Goal: Task Accomplishment & Management: Use online tool/utility

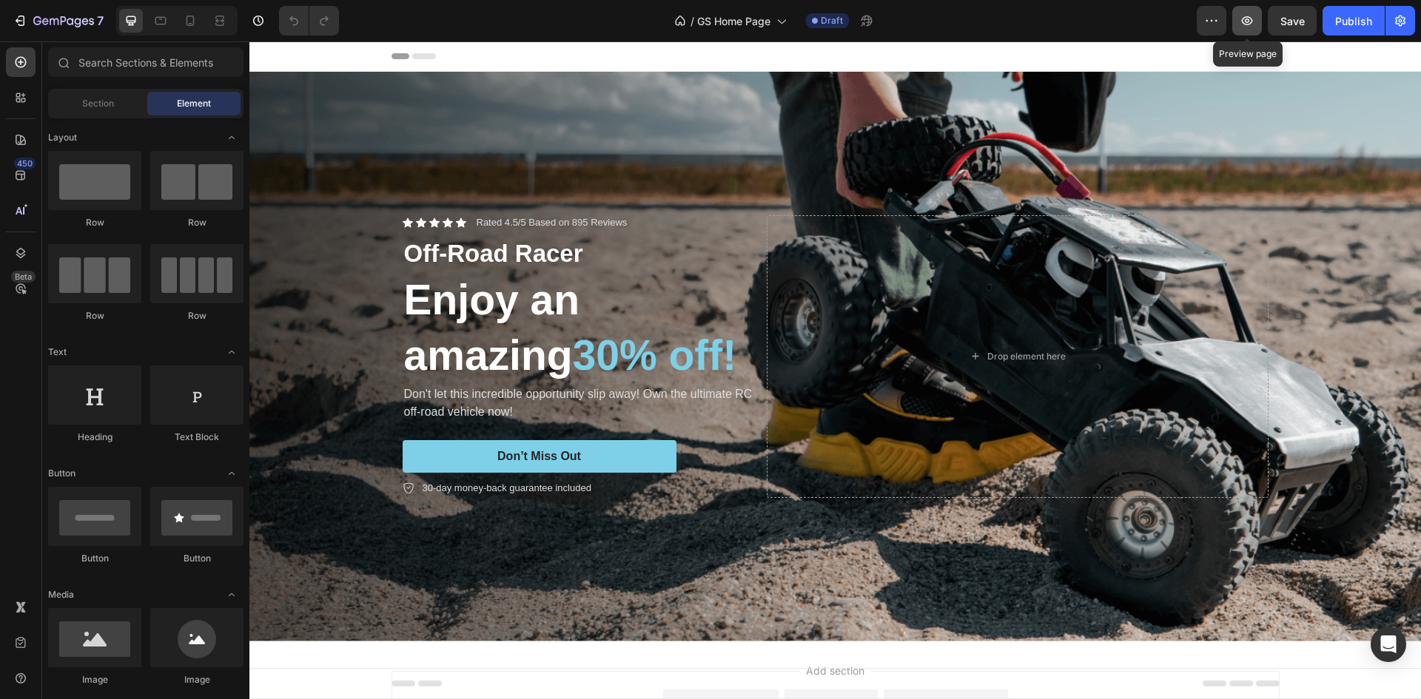
click at [1252, 21] on icon "button" at bounding box center [1247, 20] width 11 height 9
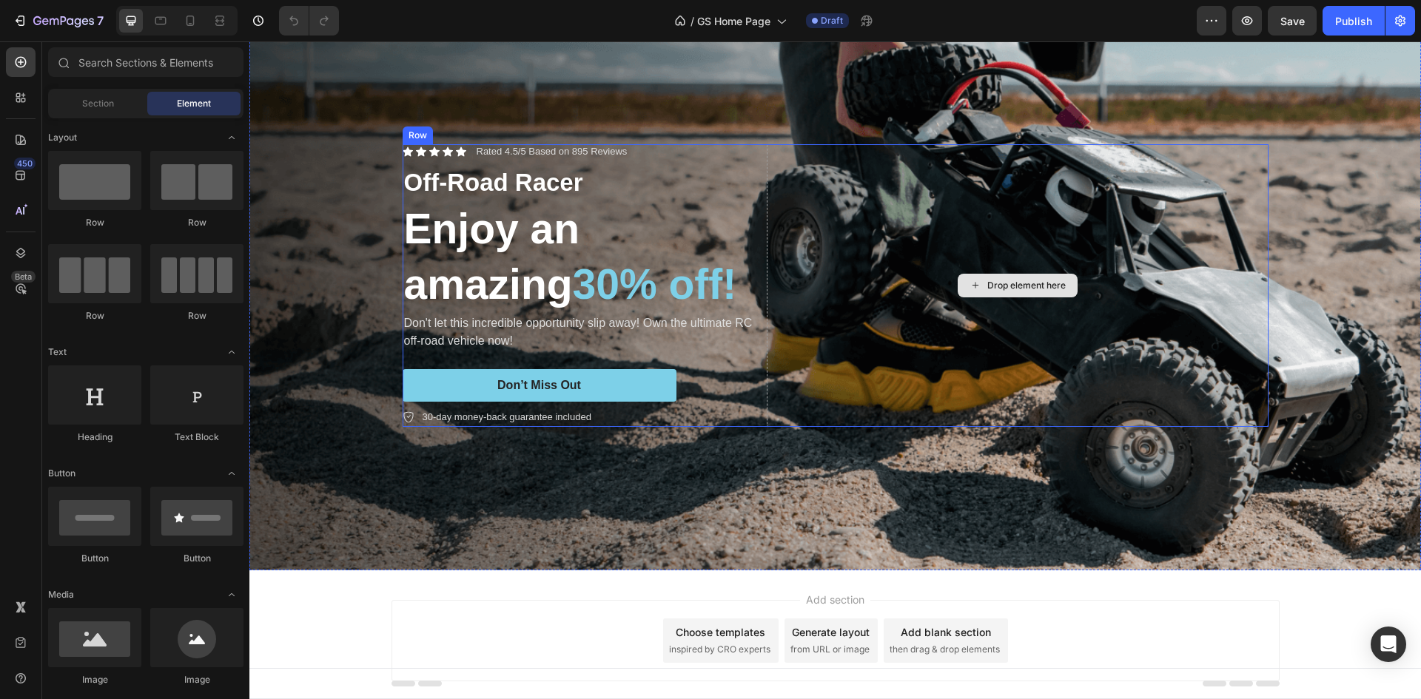
scroll to position [44, 0]
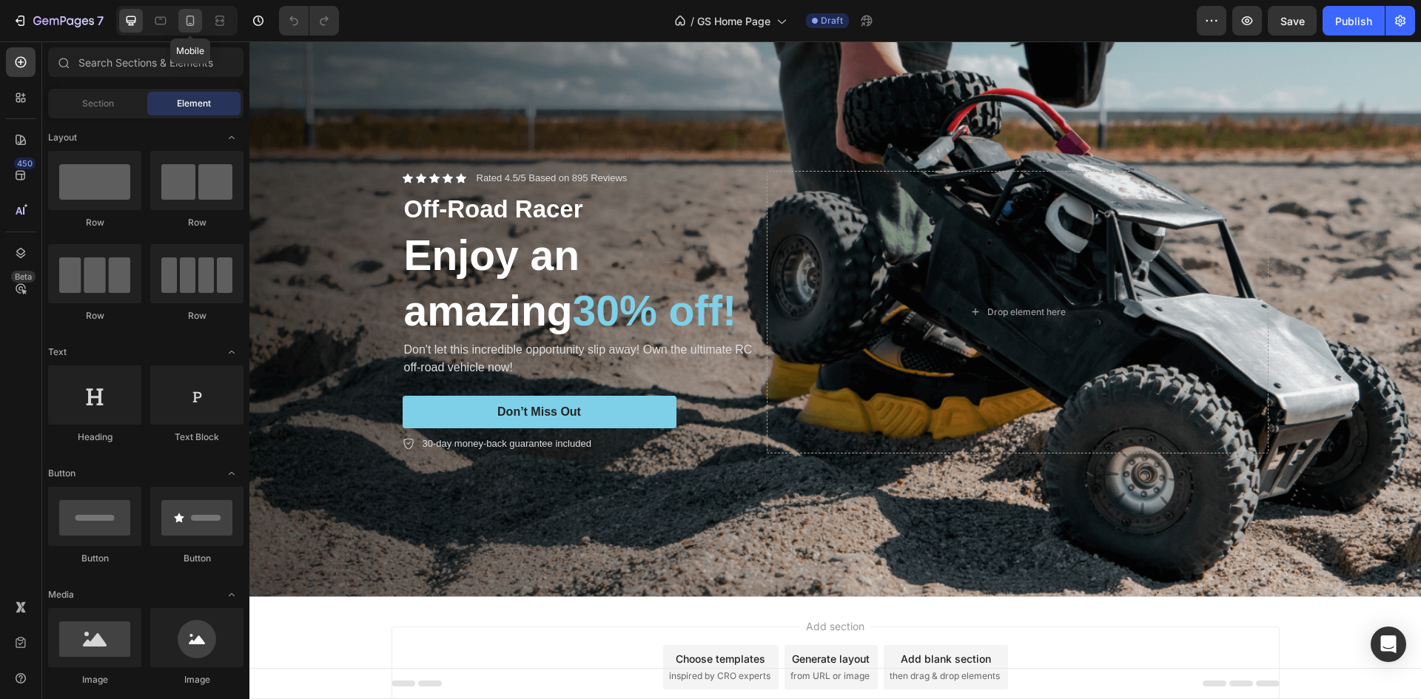
click at [189, 22] on icon at bounding box center [190, 20] width 15 height 15
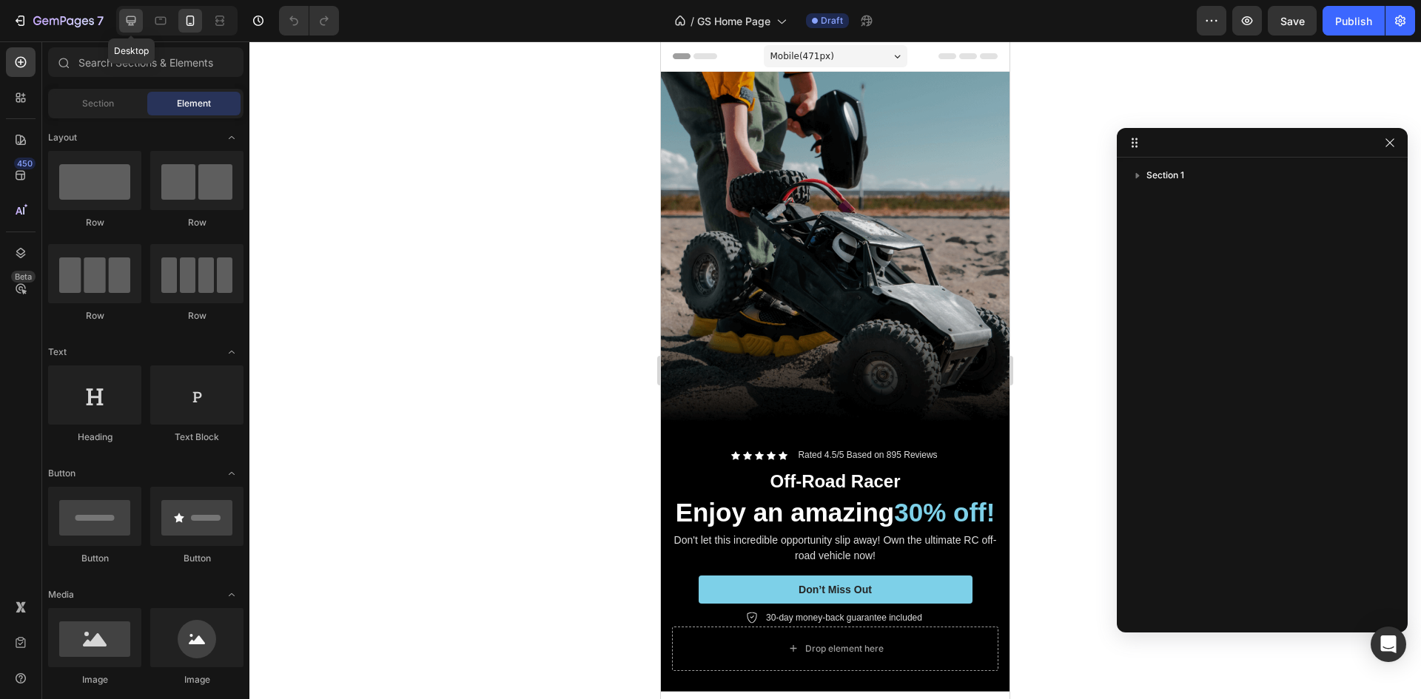
click at [137, 13] on div at bounding box center [131, 21] width 24 height 24
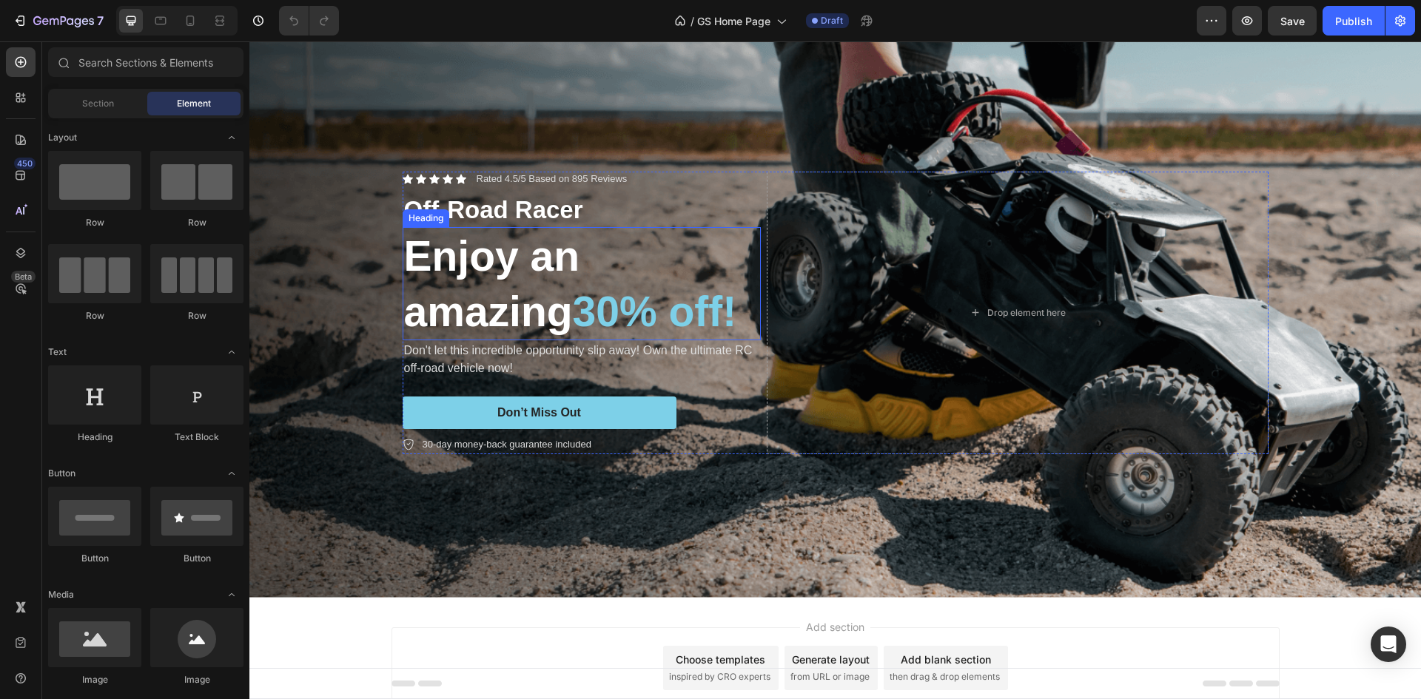
scroll to position [118, 0]
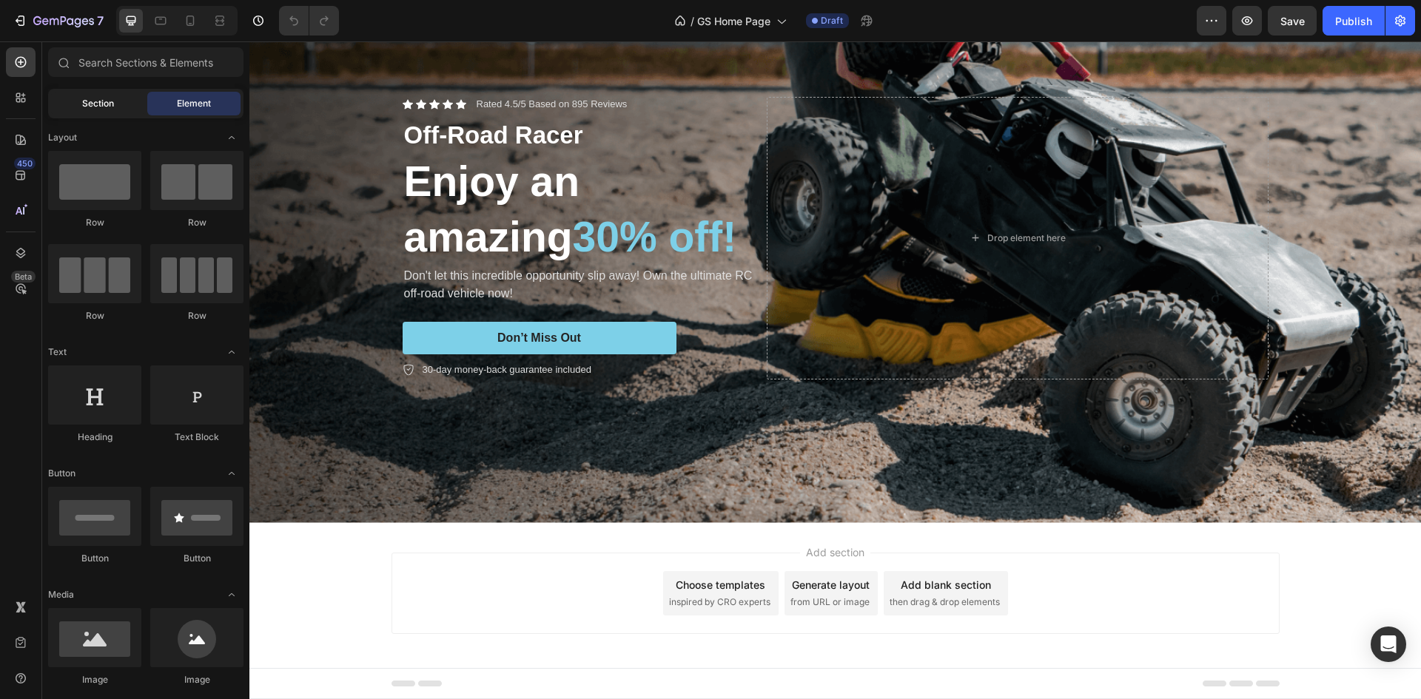
click at [103, 104] on span "Section" at bounding box center [98, 103] width 32 height 13
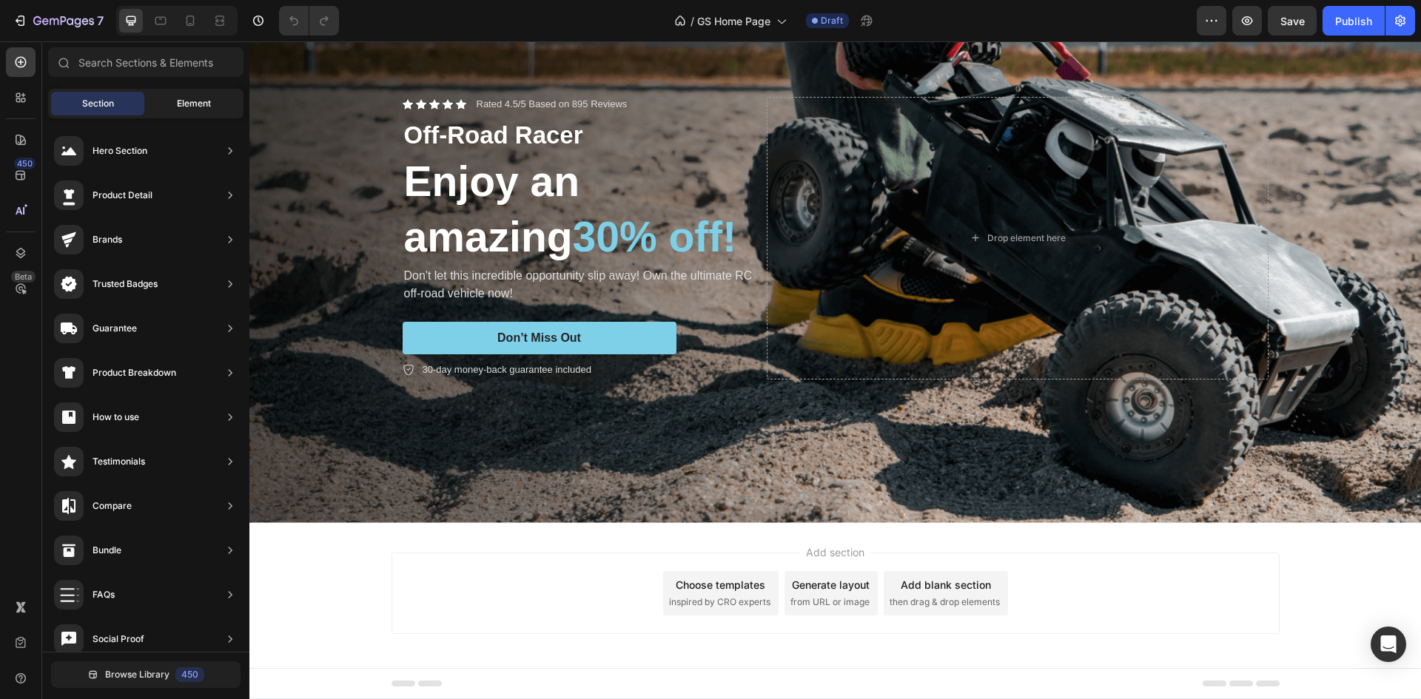
click at [178, 98] on span "Element" at bounding box center [194, 103] width 34 height 13
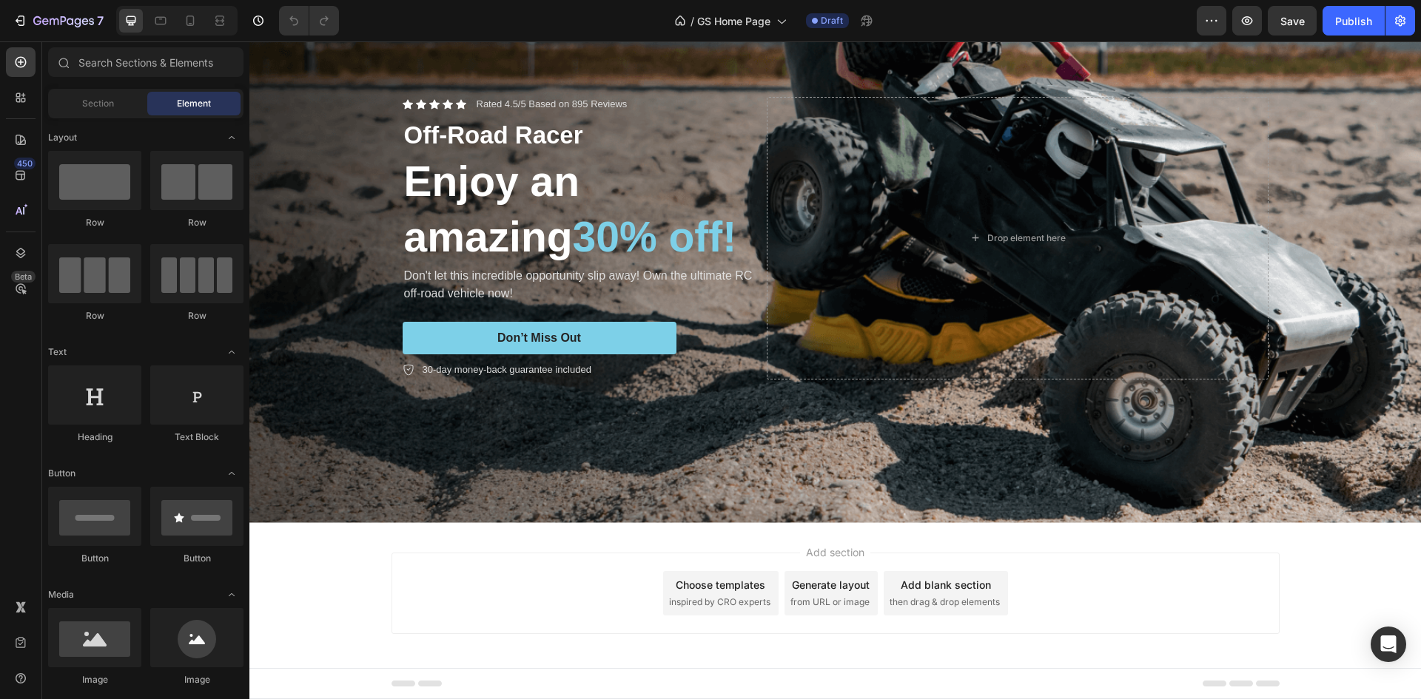
click at [469, 580] on div "Add section Choose templates inspired by CRO experts Generate layout from URL o…" at bounding box center [835, 593] width 888 height 81
drag, startPoint x: 469, startPoint y: 580, endPoint x: 465, endPoint y: 624, distance: 44.5
click at [465, 624] on div "Add section Choose templates inspired by CRO experts Generate layout from URL o…" at bounding box center [835, 593] width 888 height 81
click at [918, 582] on div "Add blank section" at bounding box center [945, 585] width 90 height 16
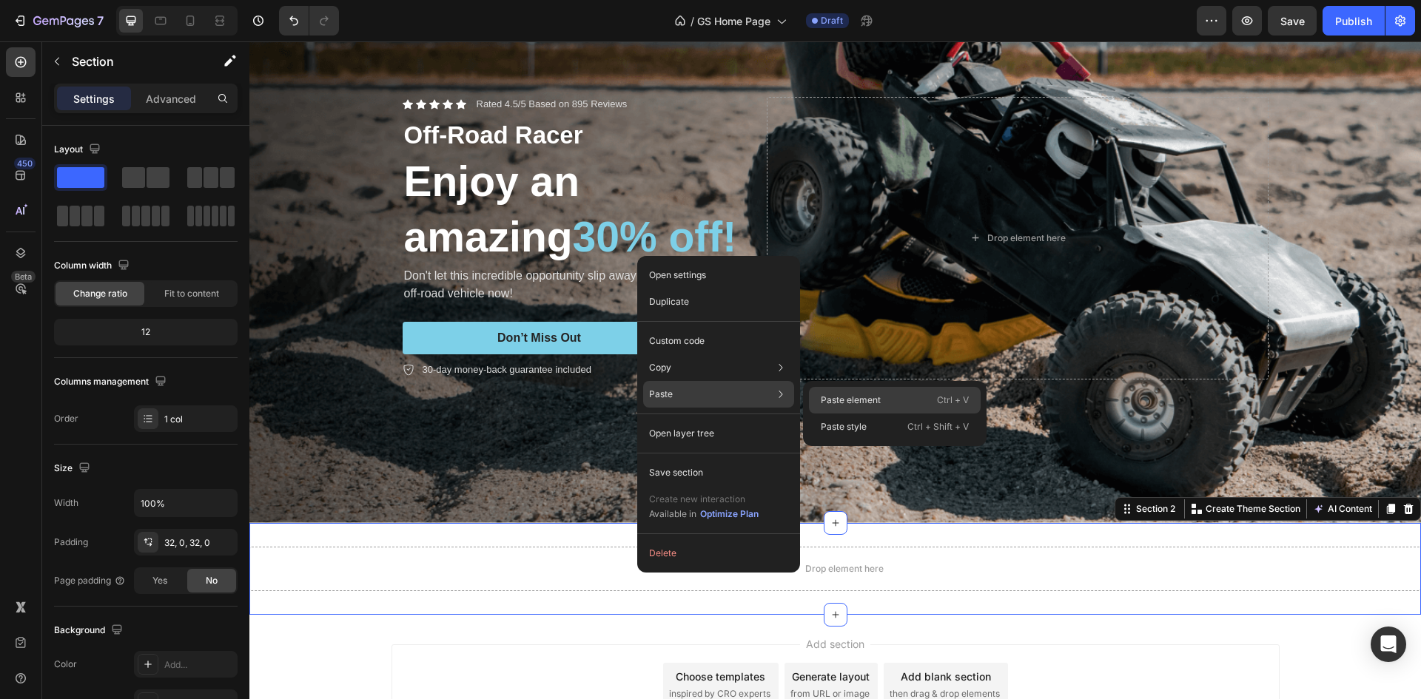
click at [858, 403] on p "Paste element" at bounding box center [851, 400] width 60 height 13
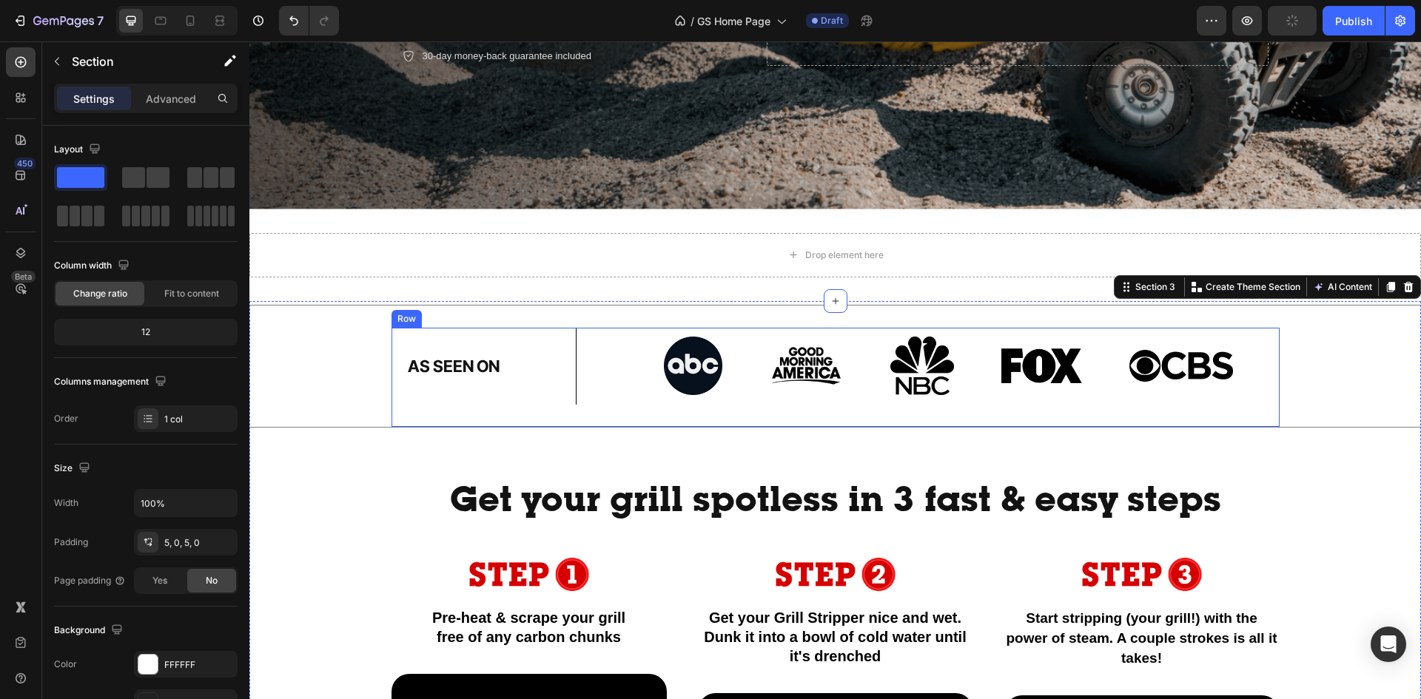
scroll to position [412, 0]
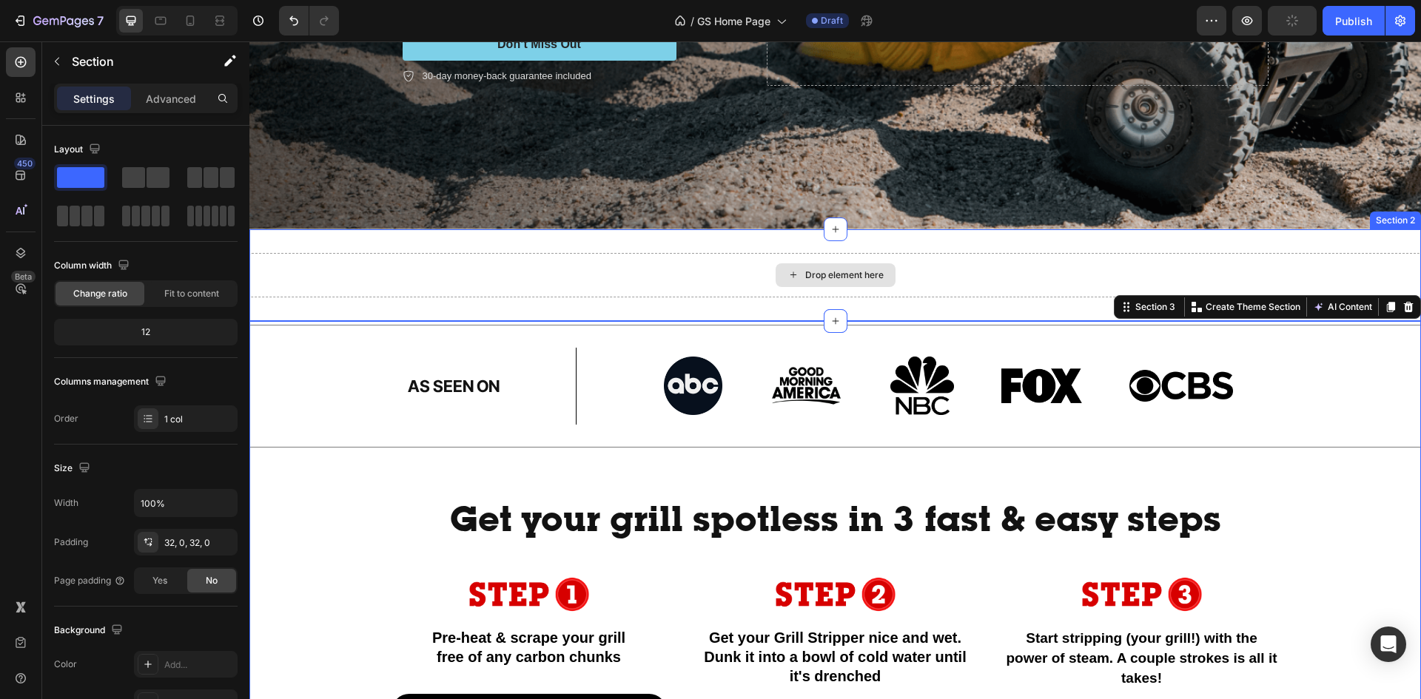
click at [460, 279] on div "Drop element here" at bounding box center [834, 275] width 1171 height 44
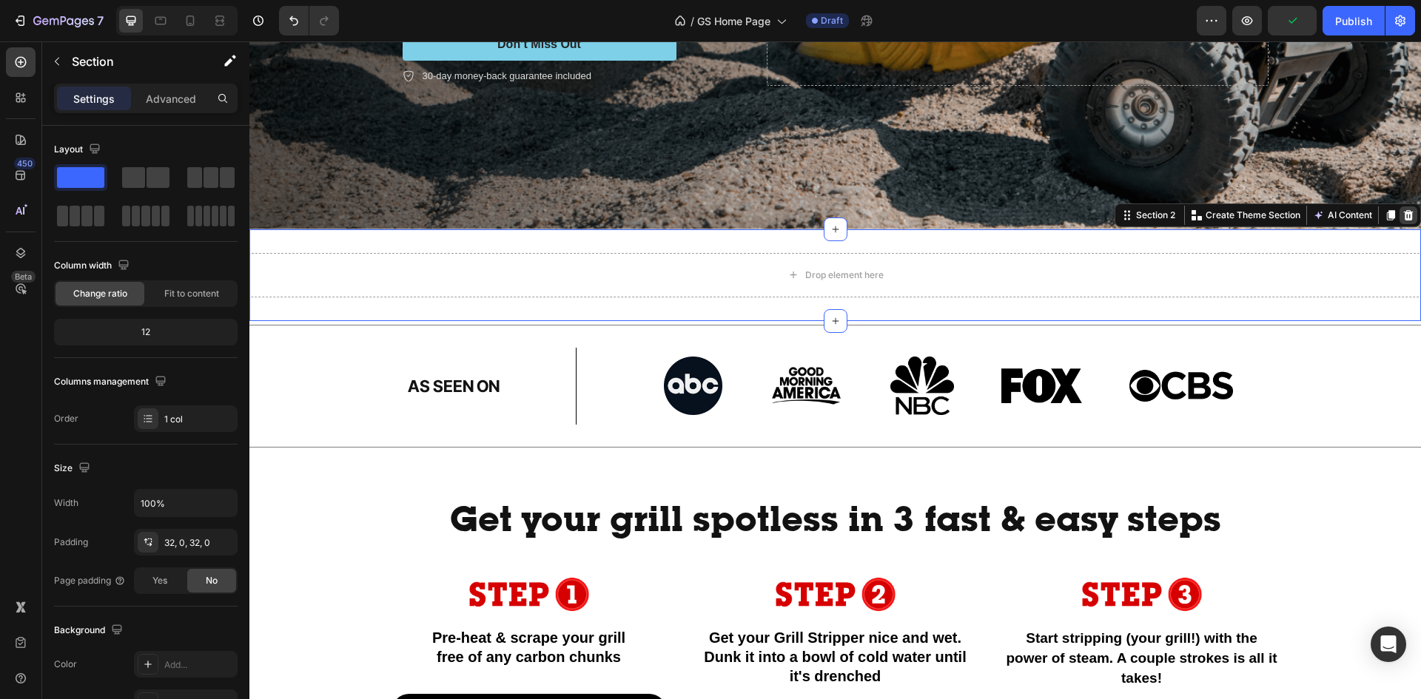
click at [1404, 209] on icon at bounding box center [1409, 214] width 10 height 10
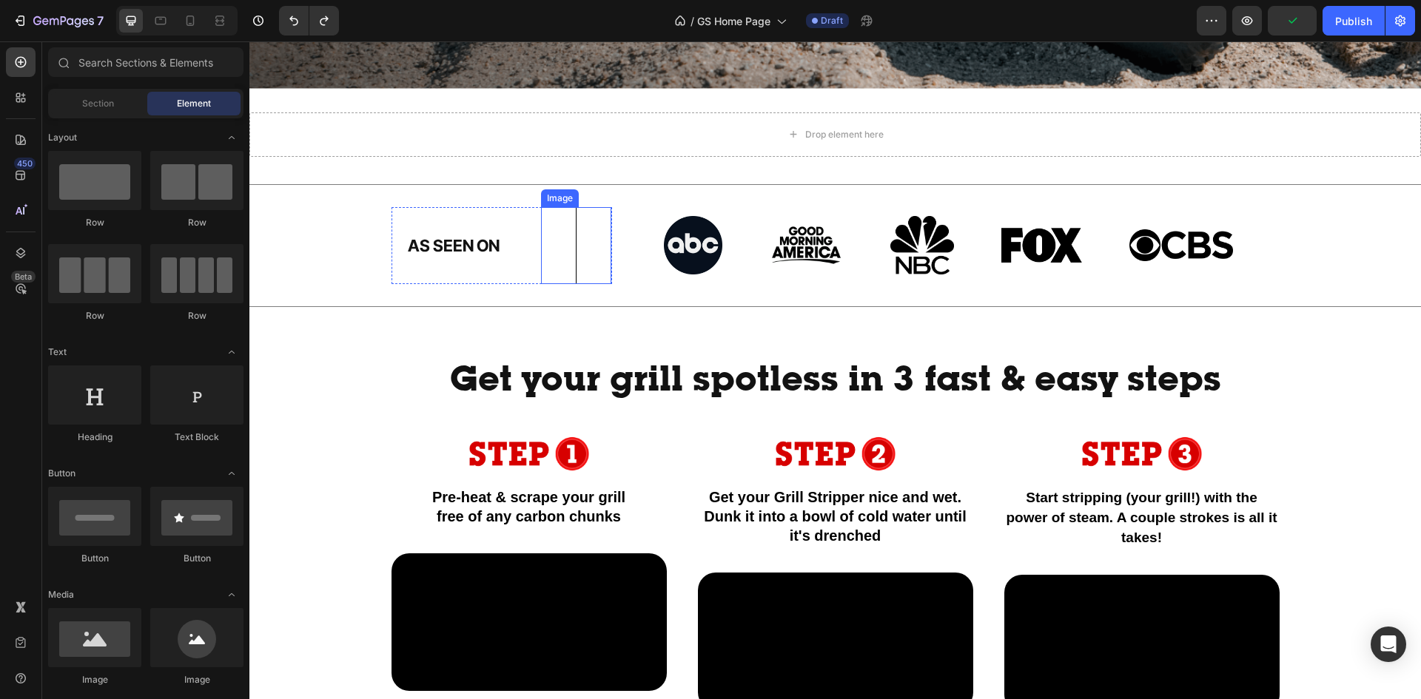
scroll to position [513, 0]
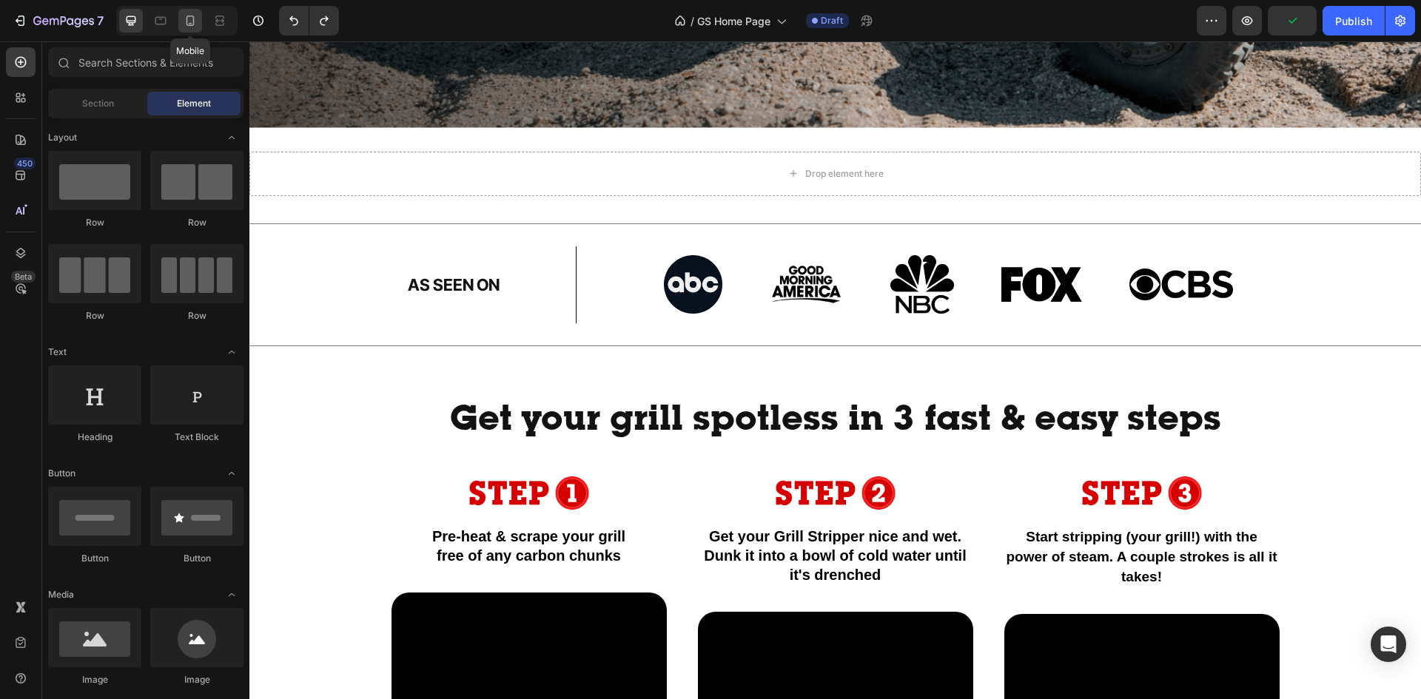
click at [192, 24] on icon at bounding box center [190, 20] width 15 height 15
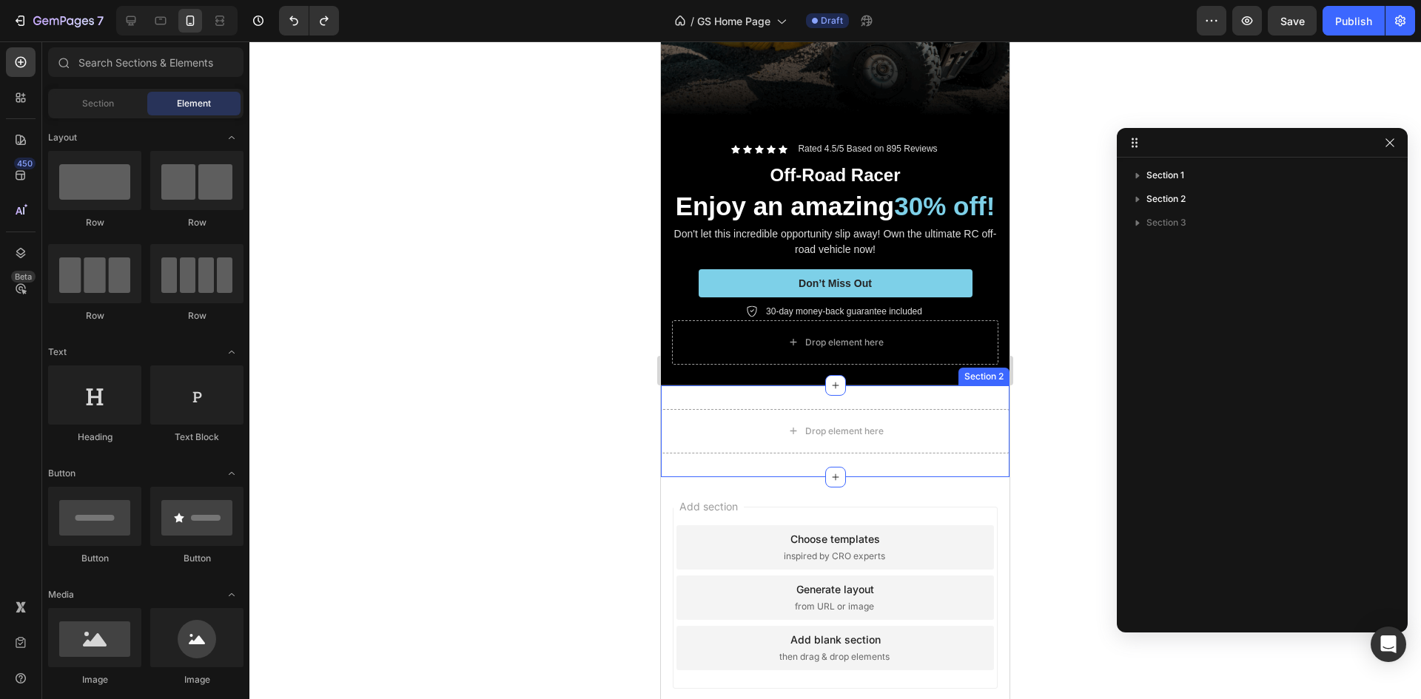
scroll to position [378, 0]
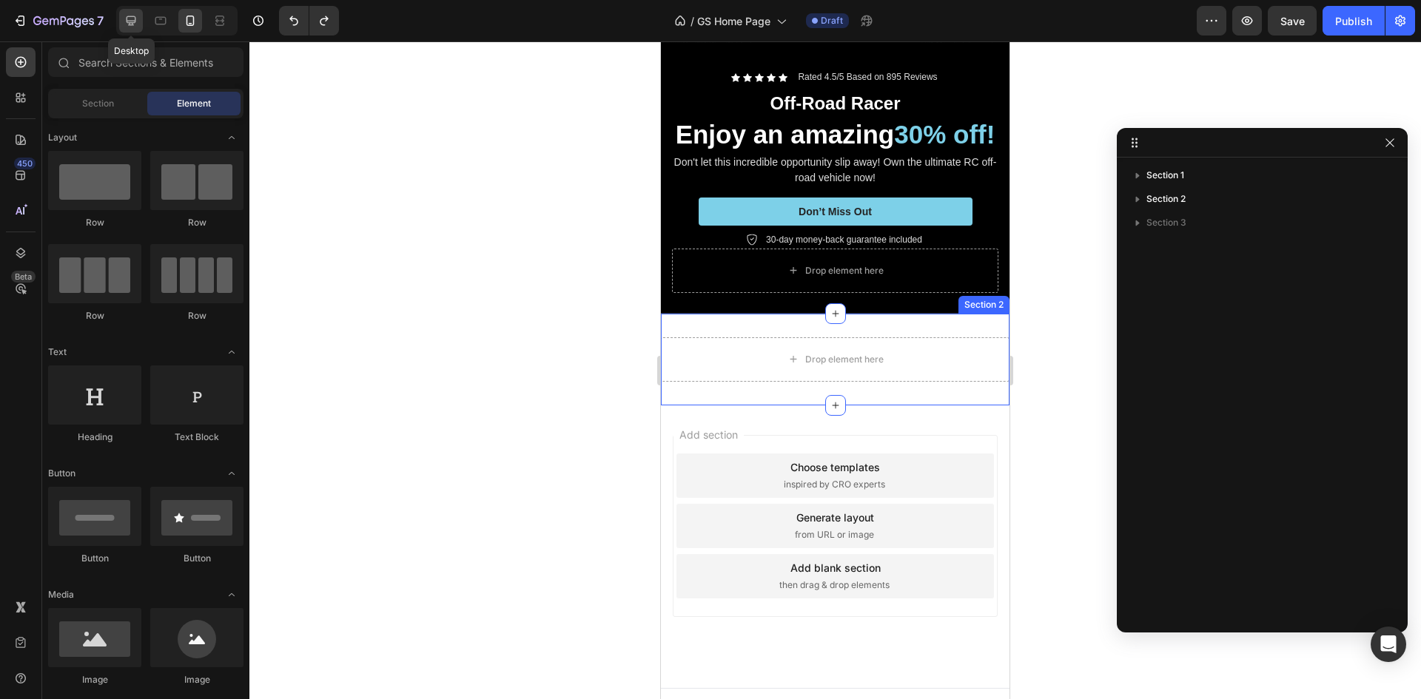
click at [123, 16] on div at bounding box center [131, 21] width 24 height 24
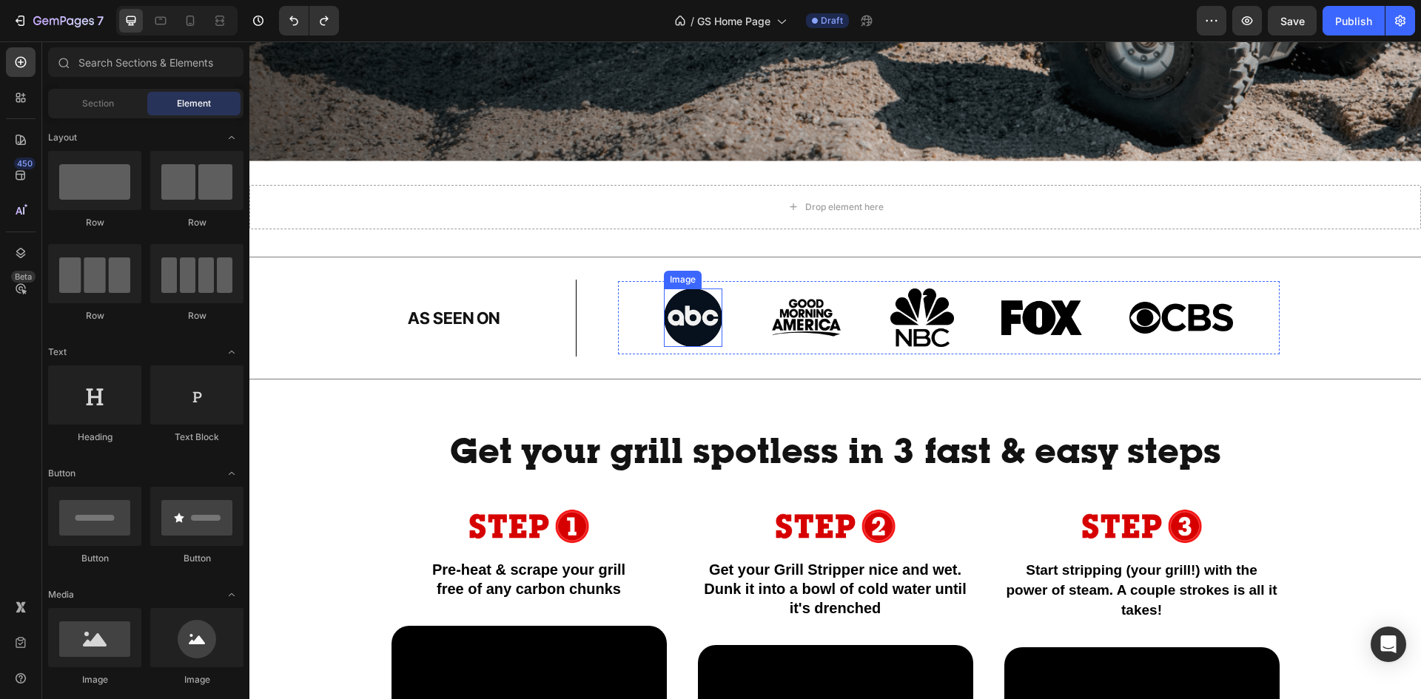
scroll to position [674, 0]
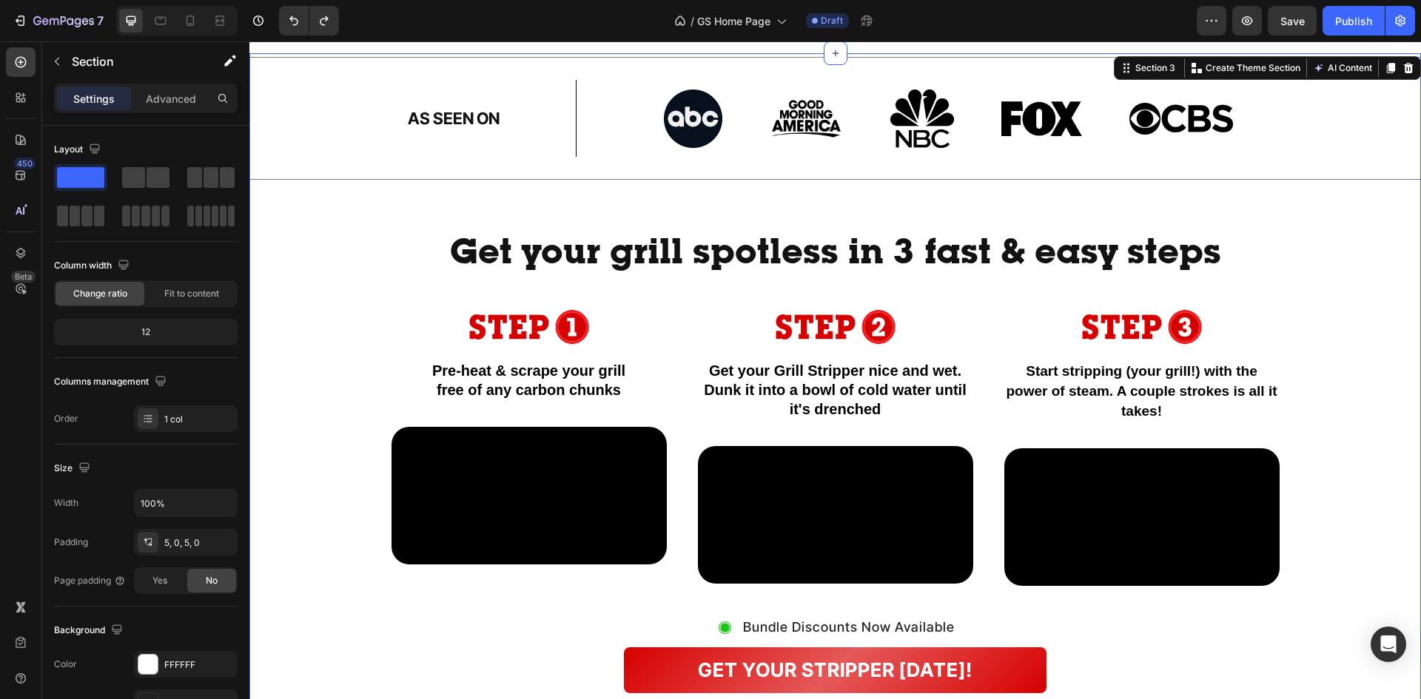
click at [350, 408] on div "Title Line AS SEEN ON Heading Image Row Image Image Image Image Image Row Row T…" at bounding box center [834, 416] width 1171 height 719
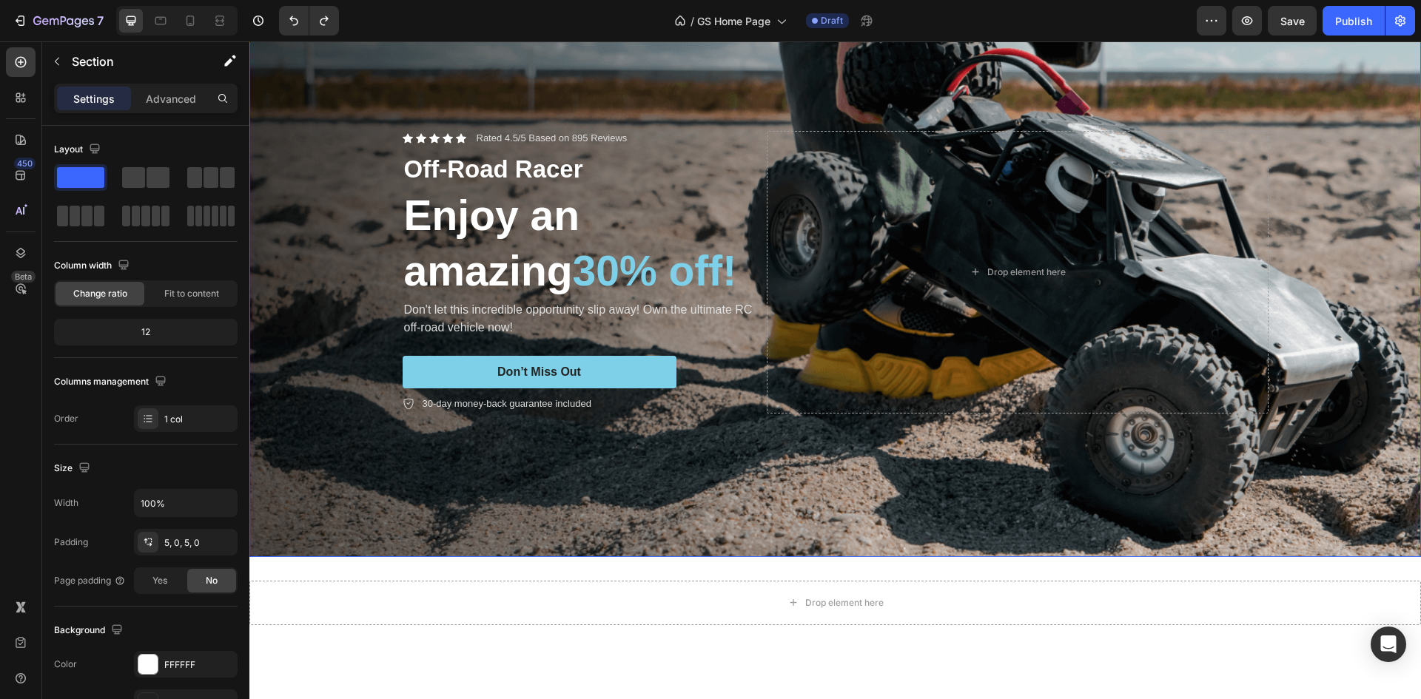
scroll to position [0, 0]
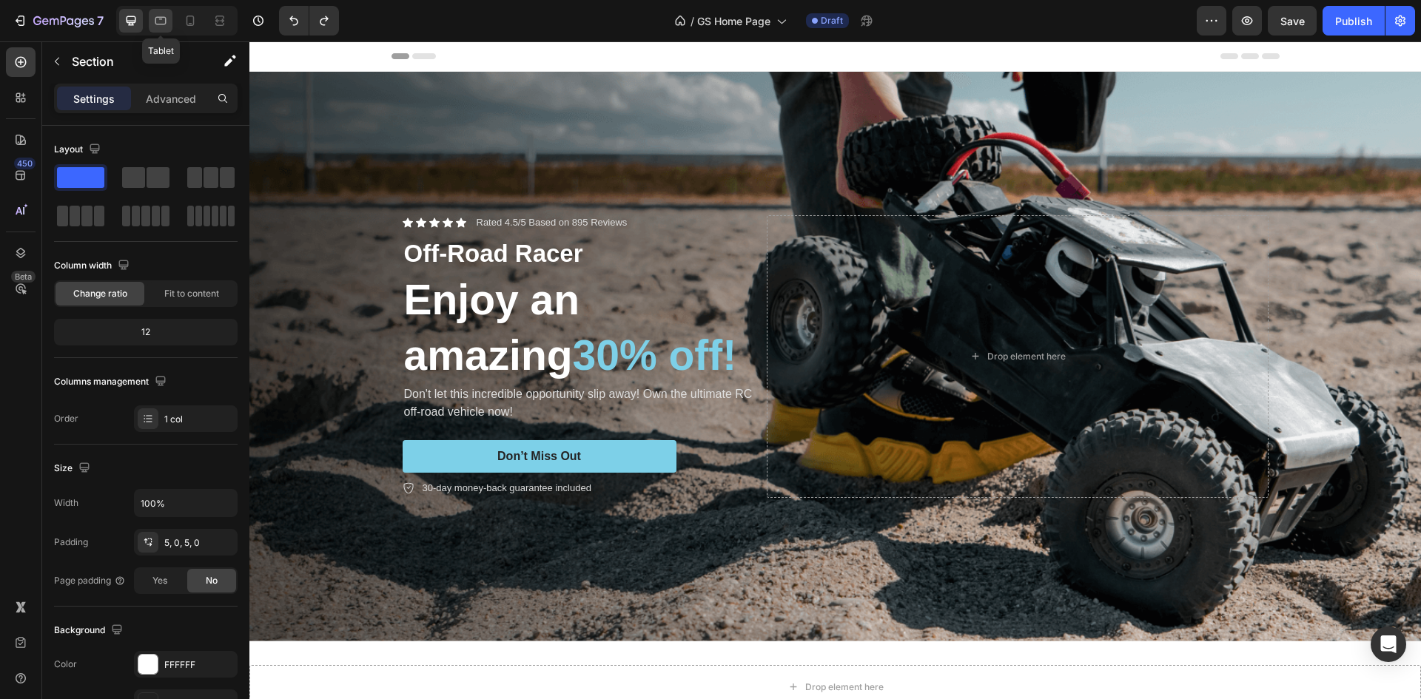
click at [161, 21] on icon at bounding box center [160, 20] width 15 height 15
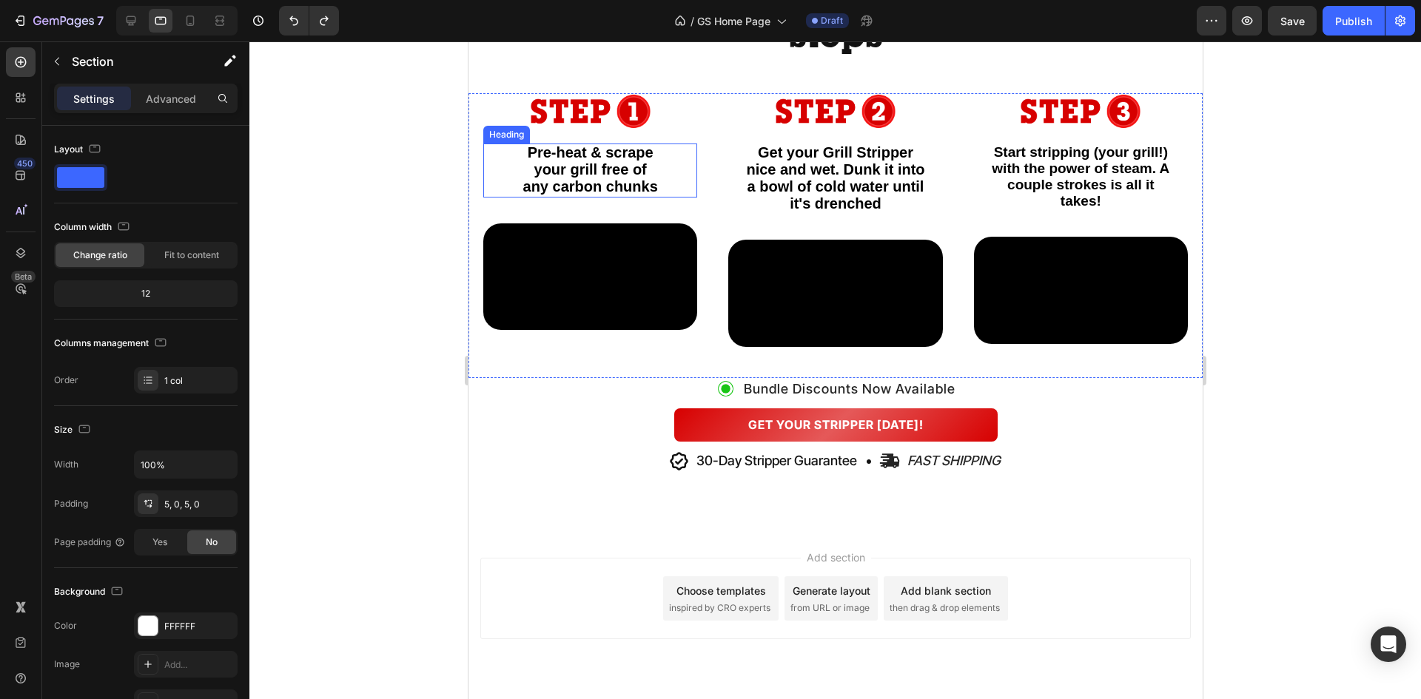
scroll to position [899, 0]
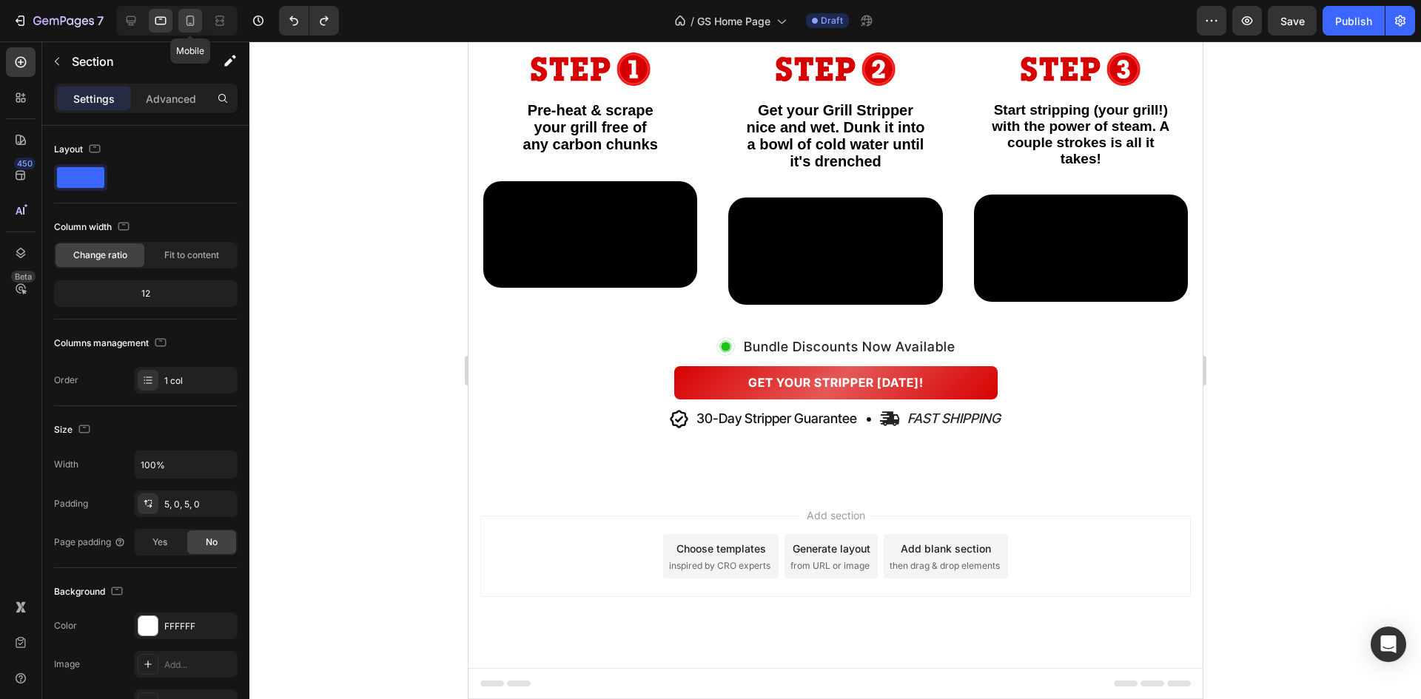
click at [189, 26] on icon at bounding box center [190, 21] width 8 height 10
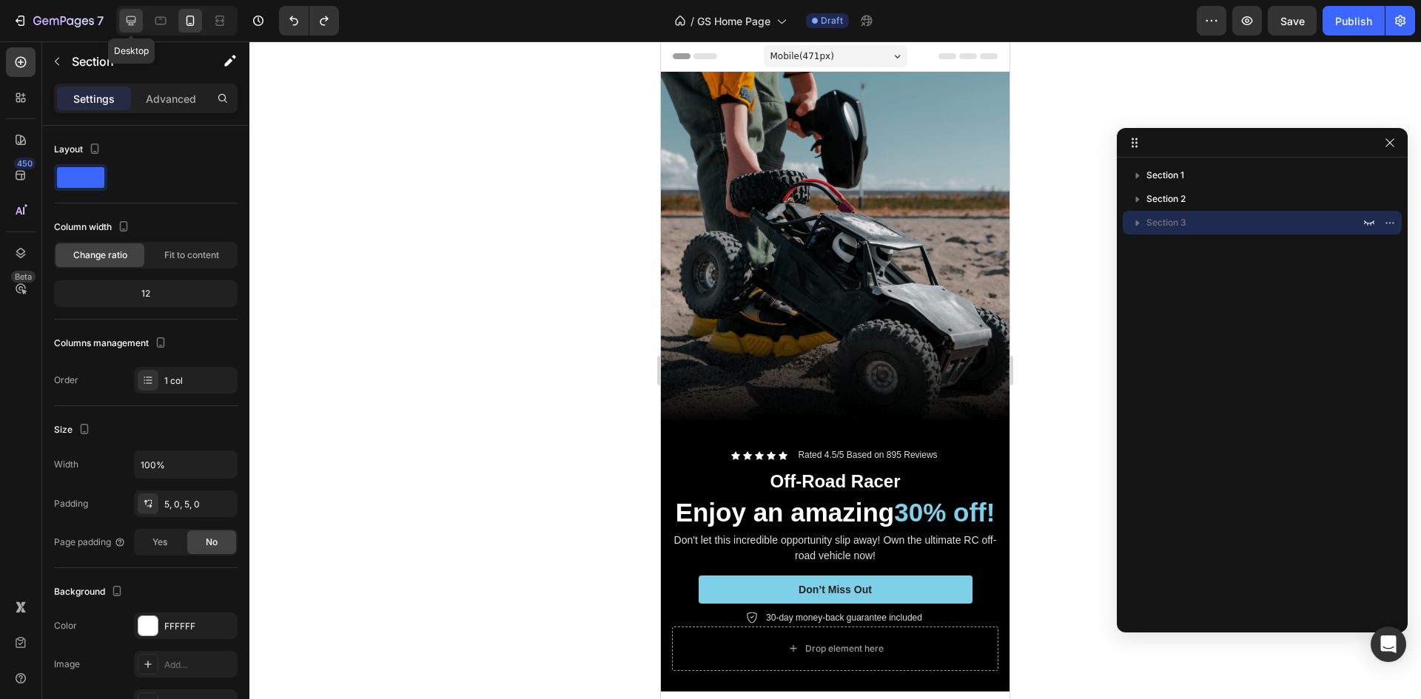
click at [133, 29] on div at bounding box center [131, 21] width 24 height 24
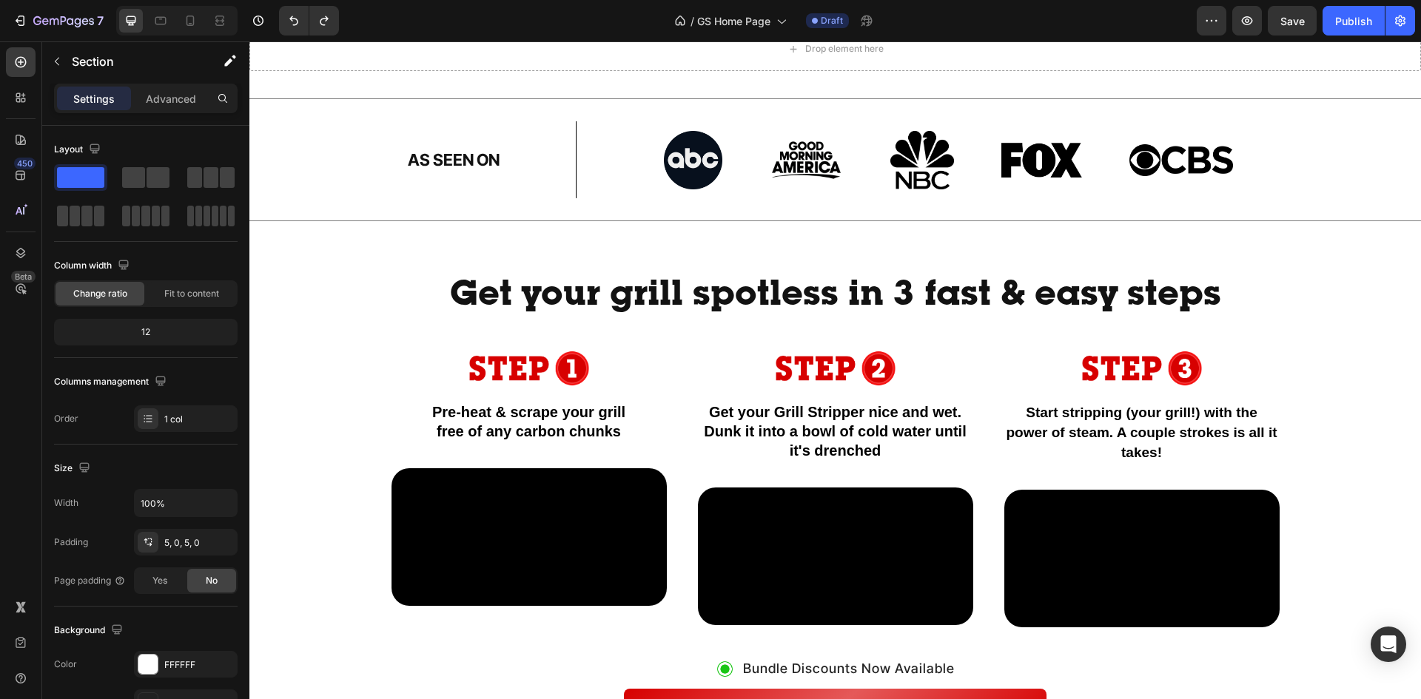
scroll to position [634, 0]
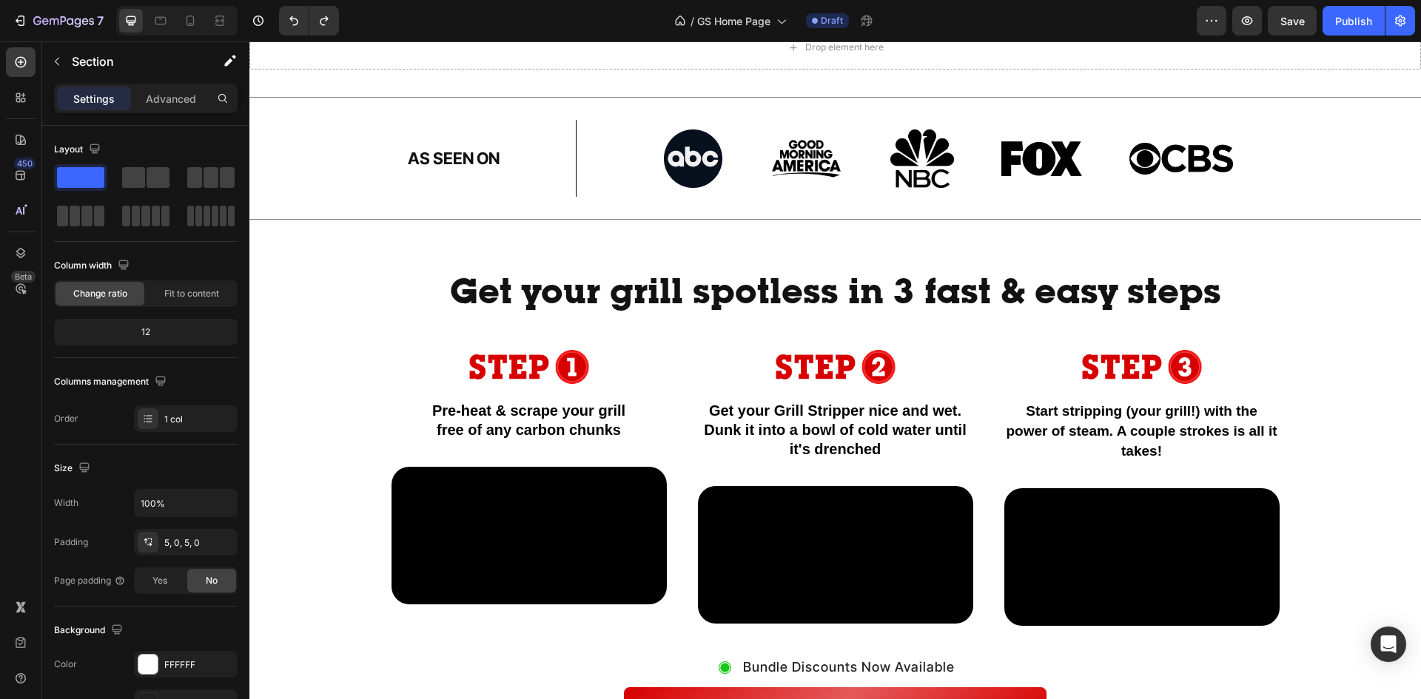
click at [345, 479] on div "Title Line AS SEEN ON Heading Image Row Image Image Image Image Image Row Row T…" at bounding box center [834, 456] width 1171 height 719
click at [184, 92] on p "Advanced" at bounding box center [171, 99] width 50 height 16
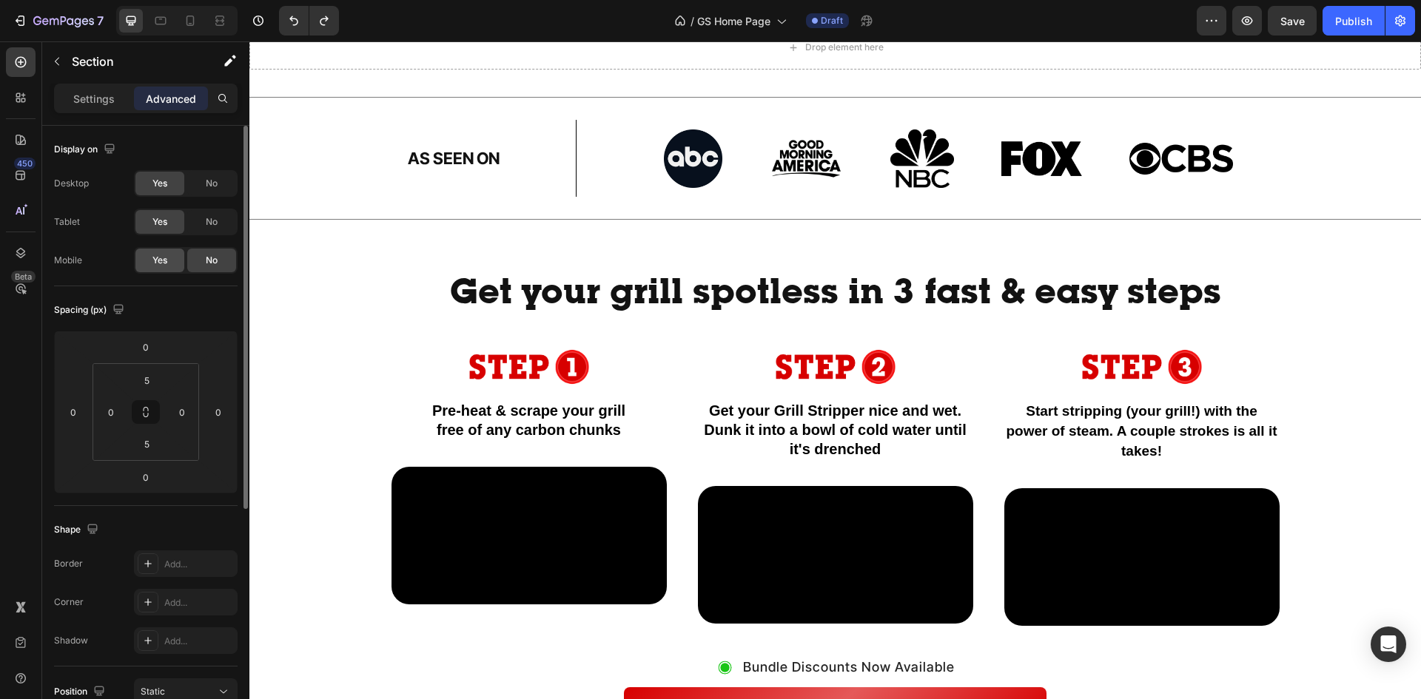
click at [176, 267] on div "Yes" at bounding box center [159, 261] width 49 height 24
click at [195, 30] on div at bounding box center [190, 21] width 24 height 24
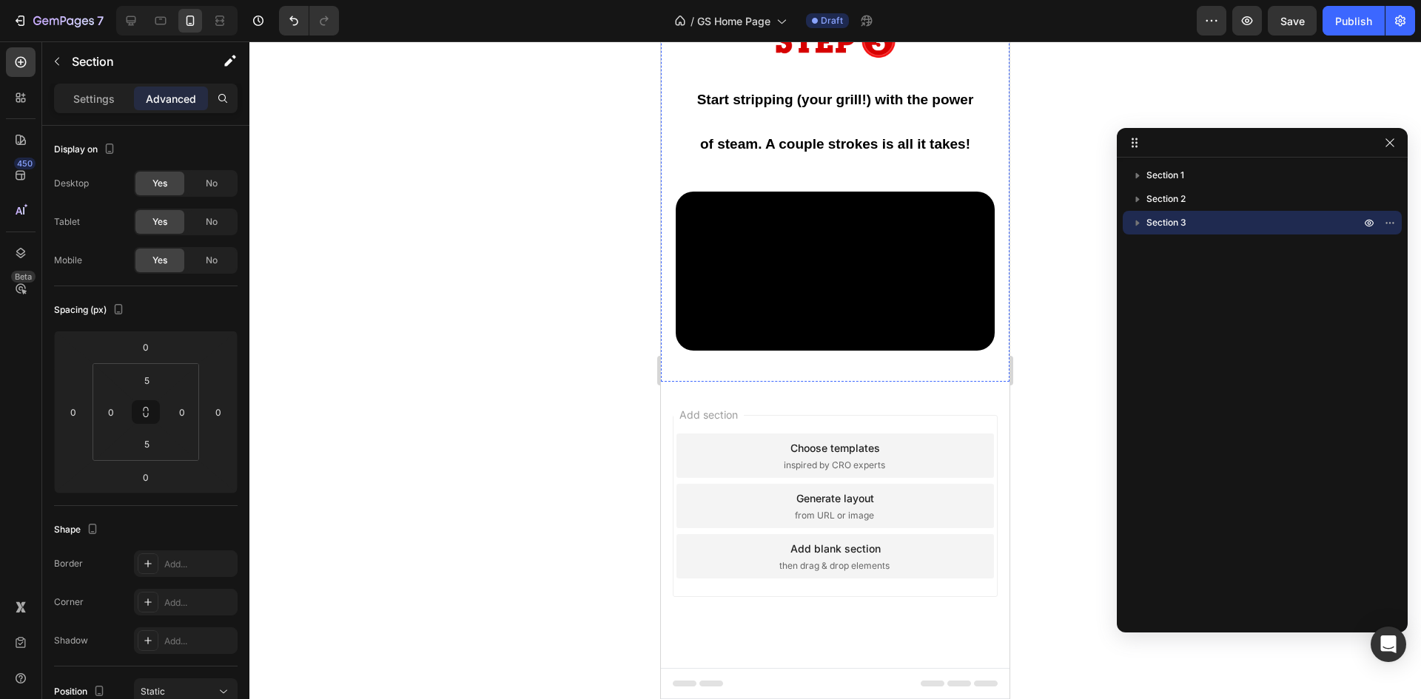
scroll to position [1998, 0]
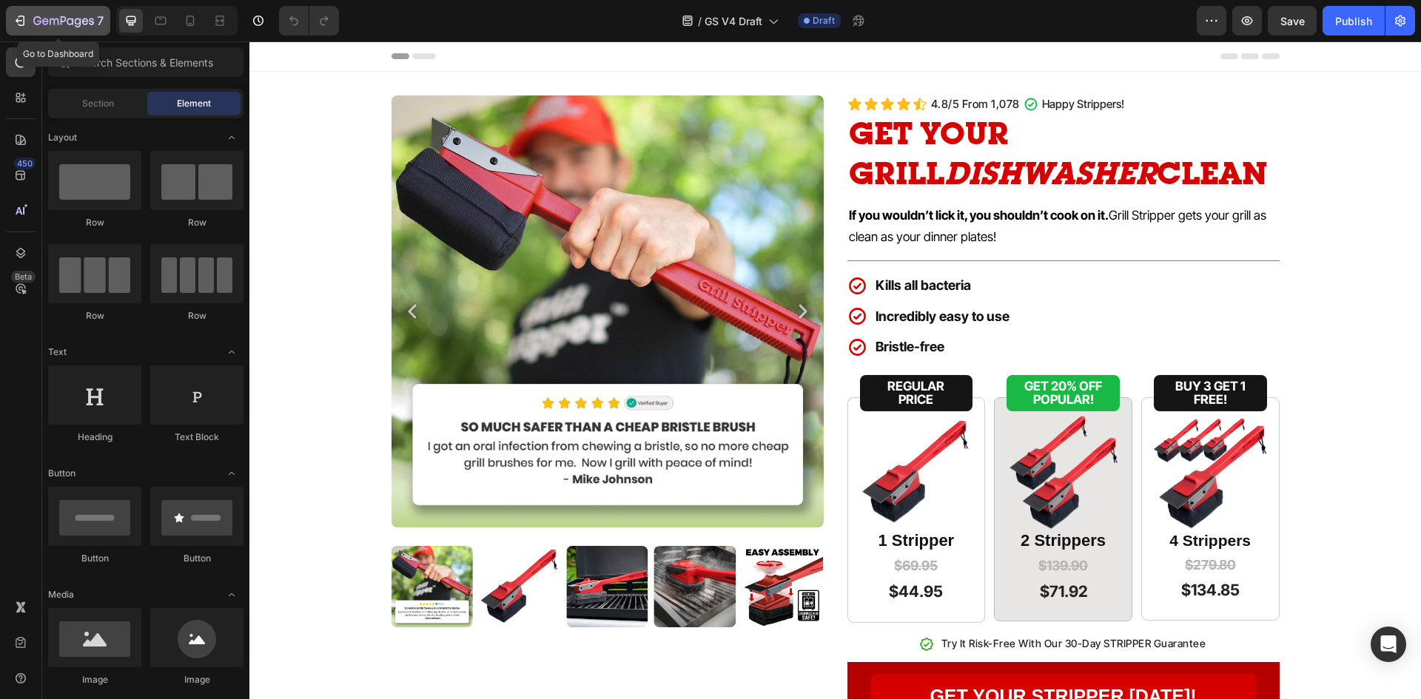
click at [11, 21] on button "7" at bounding box center [58, 21] width 104 height 30
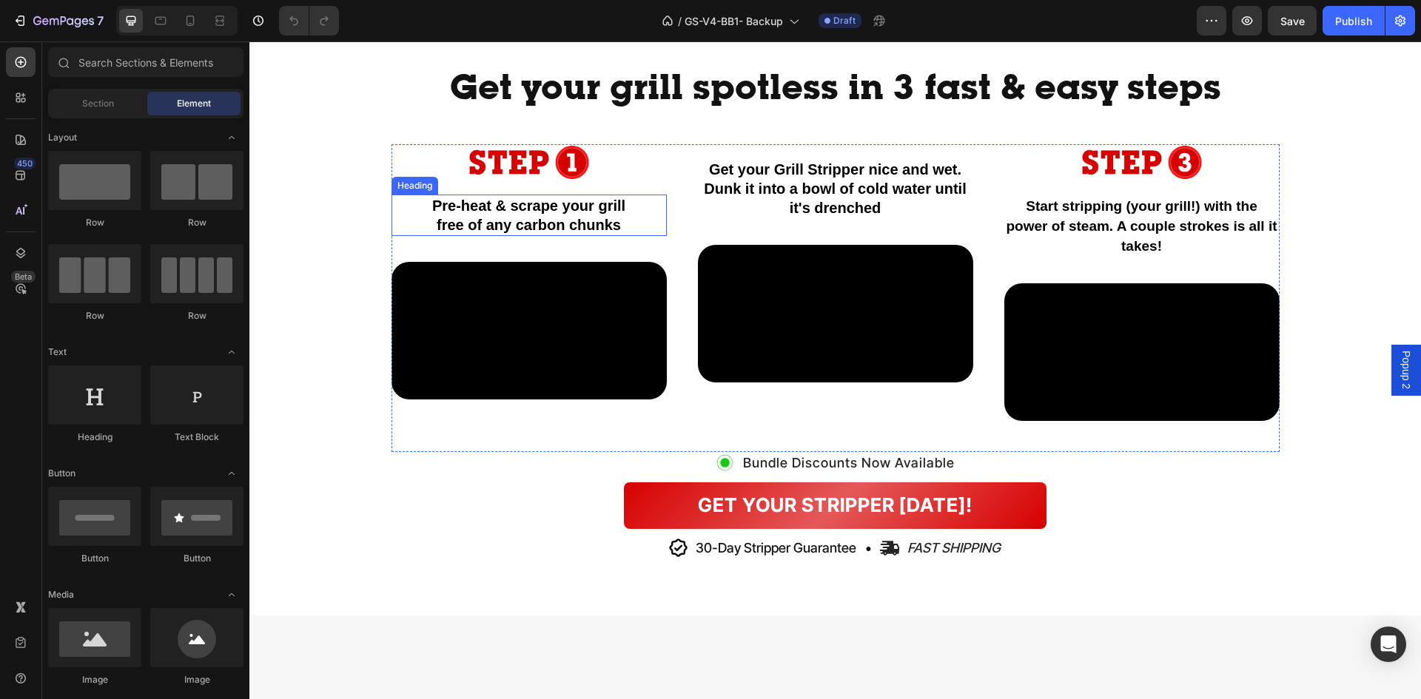
scroll to position [666, 0]
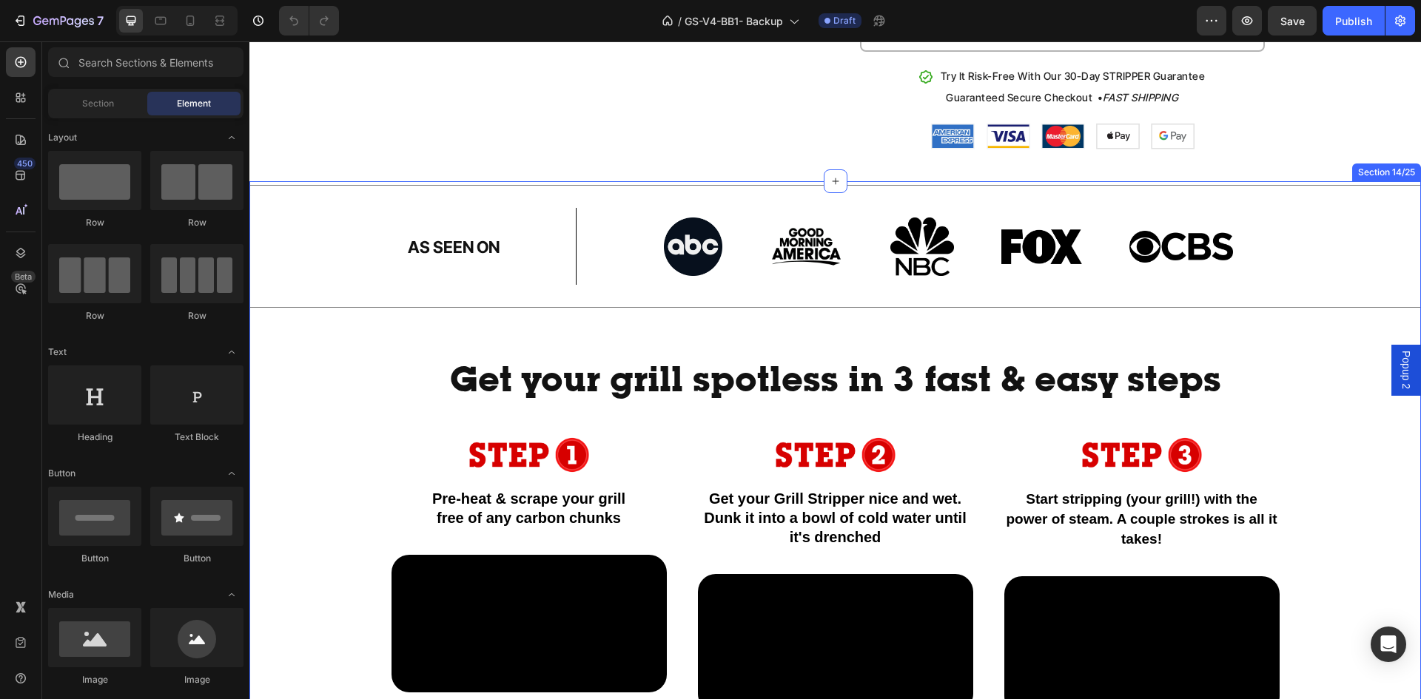
click at [348, 279] on div "Title Line AS SEEN ON Heading Image Row Image Image Image Image Image Row Row T…" at bounding box center [834, 544] width 1171 height 719
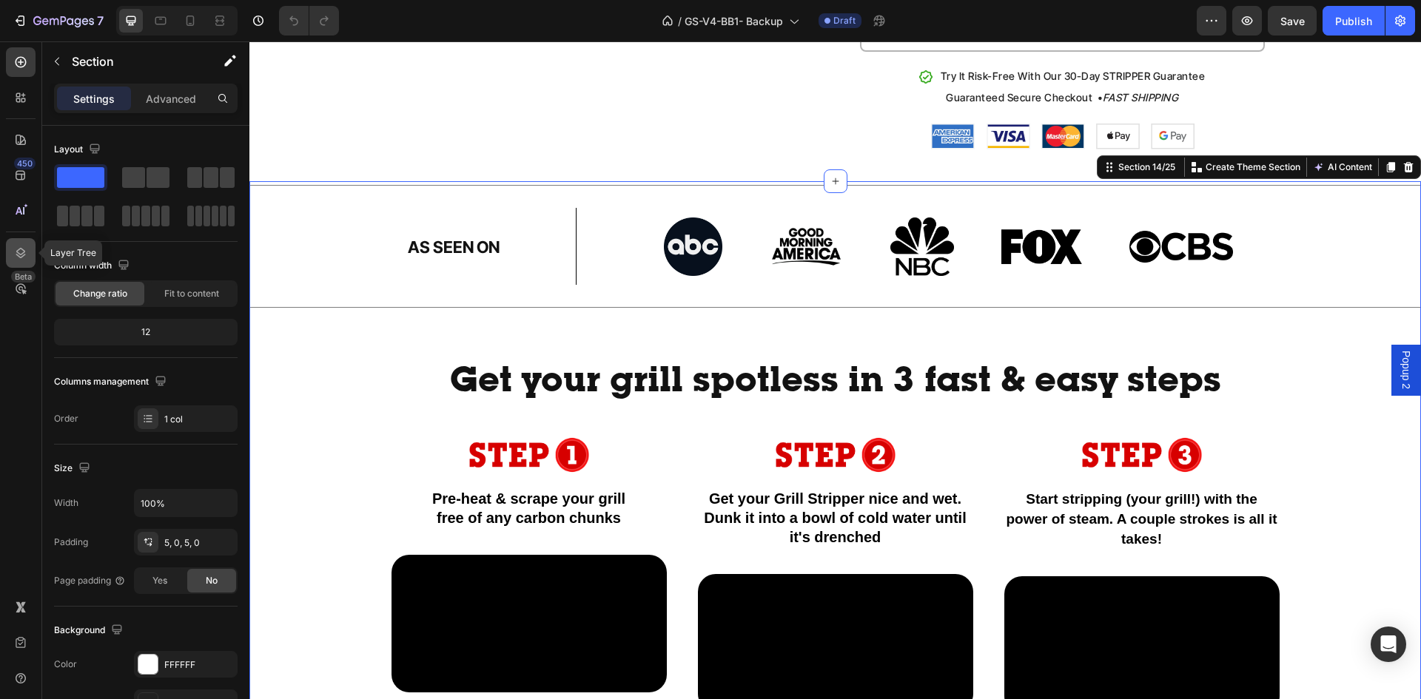
click at [29, 258] on div at bounding box center [21, 253] width 30 height 30
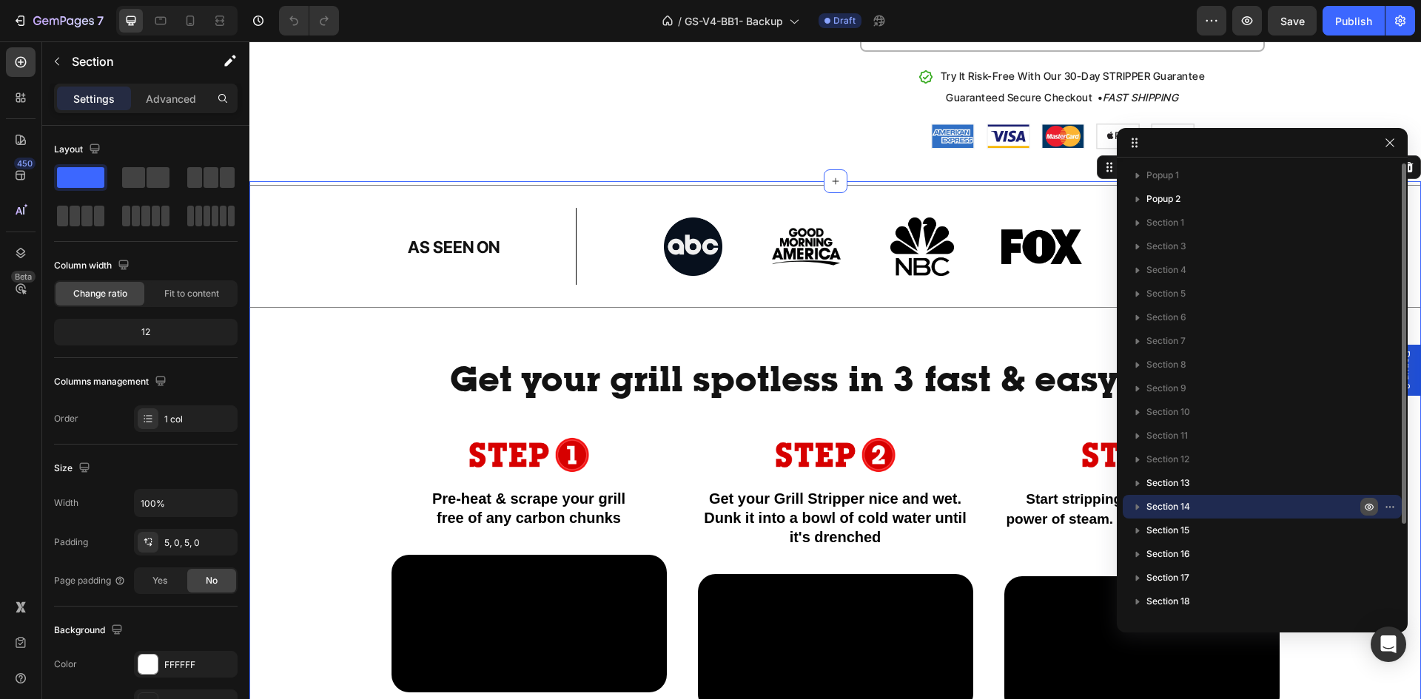
click at [1392, 508] on icon "button" at bounding box center [1392, 506] width 1 height 1
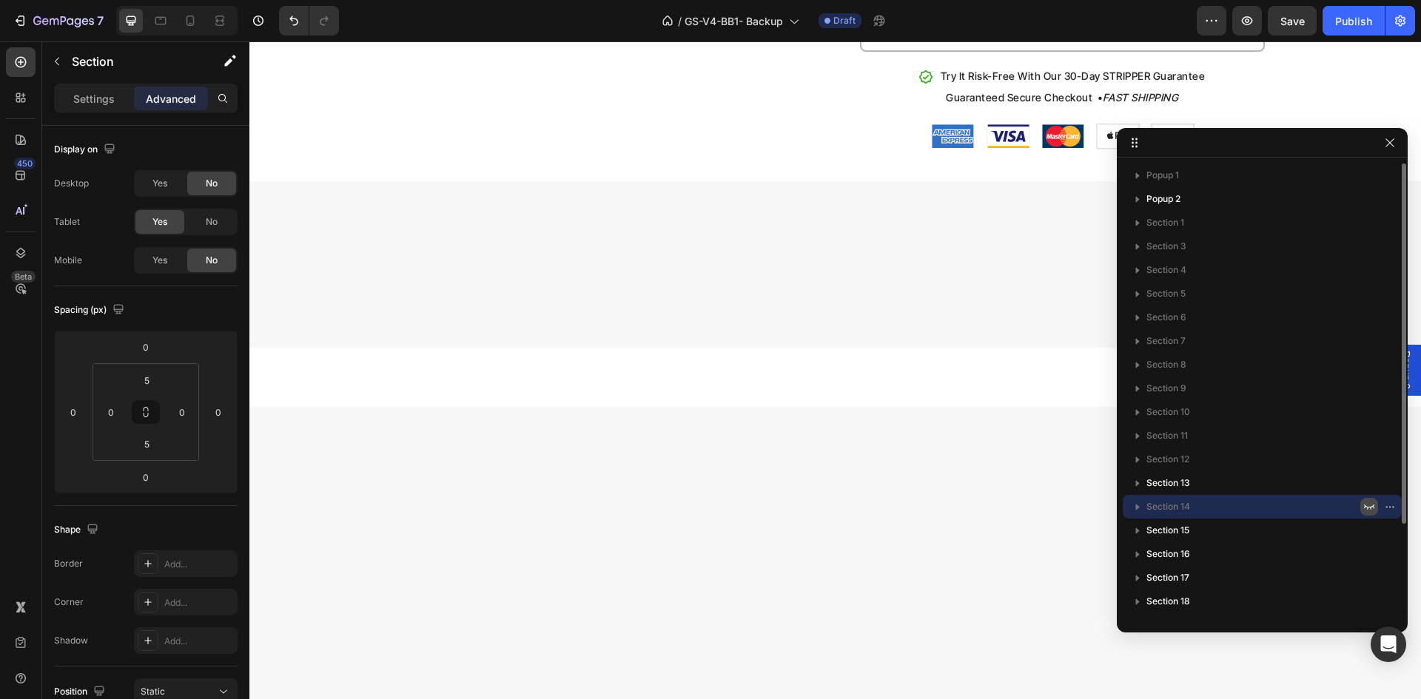
click at [1372, 508] on icon "button" at bounding box center [1369, 507] width 12 height 12
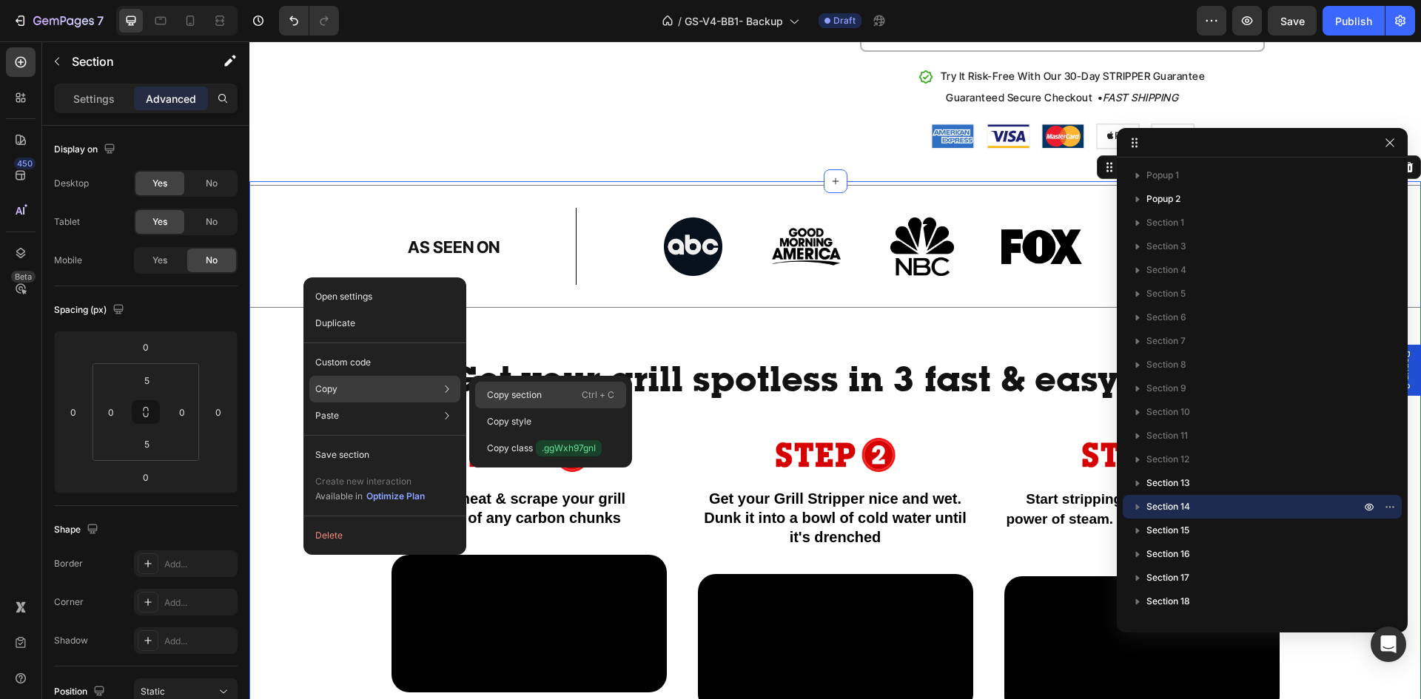
click at [500, 394] on p "Copy section" at bounding box center [514, 394] width 55 height 13
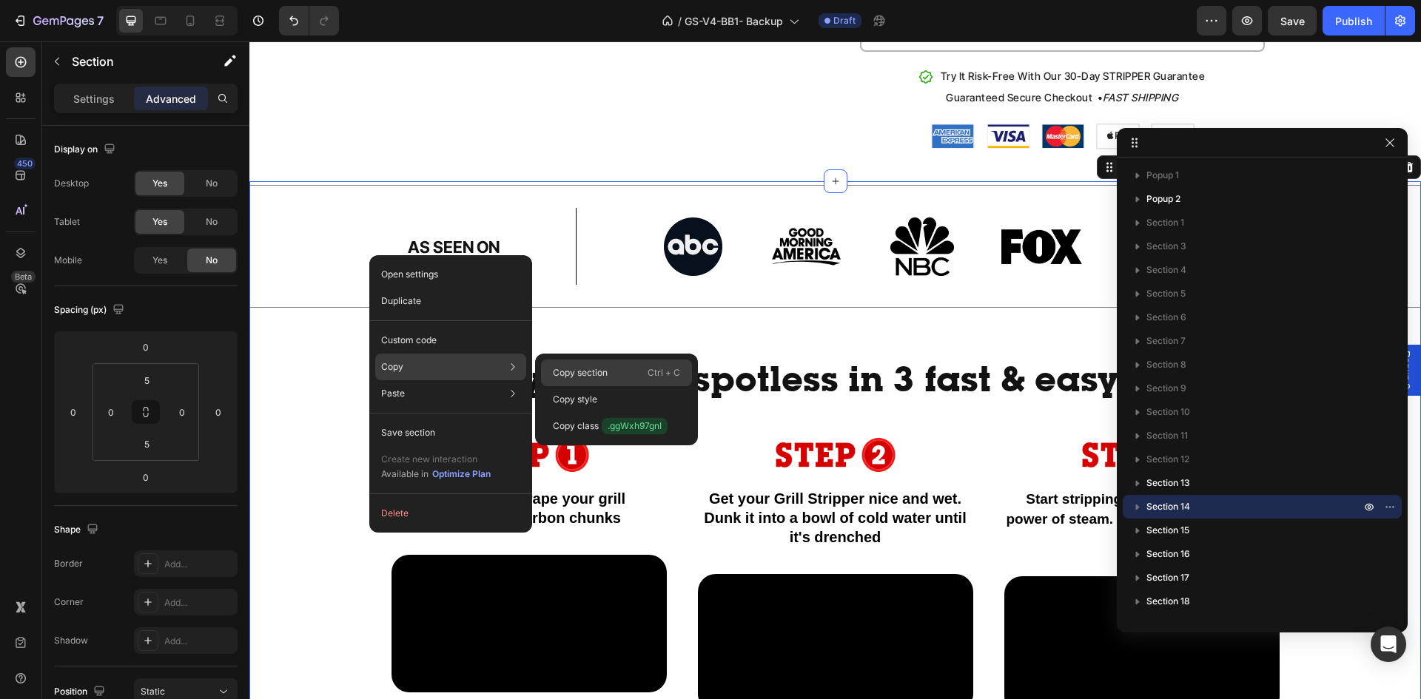
click at [598, 377] on p "Copy section" at bounding box center [580, 372] width 55 height 13
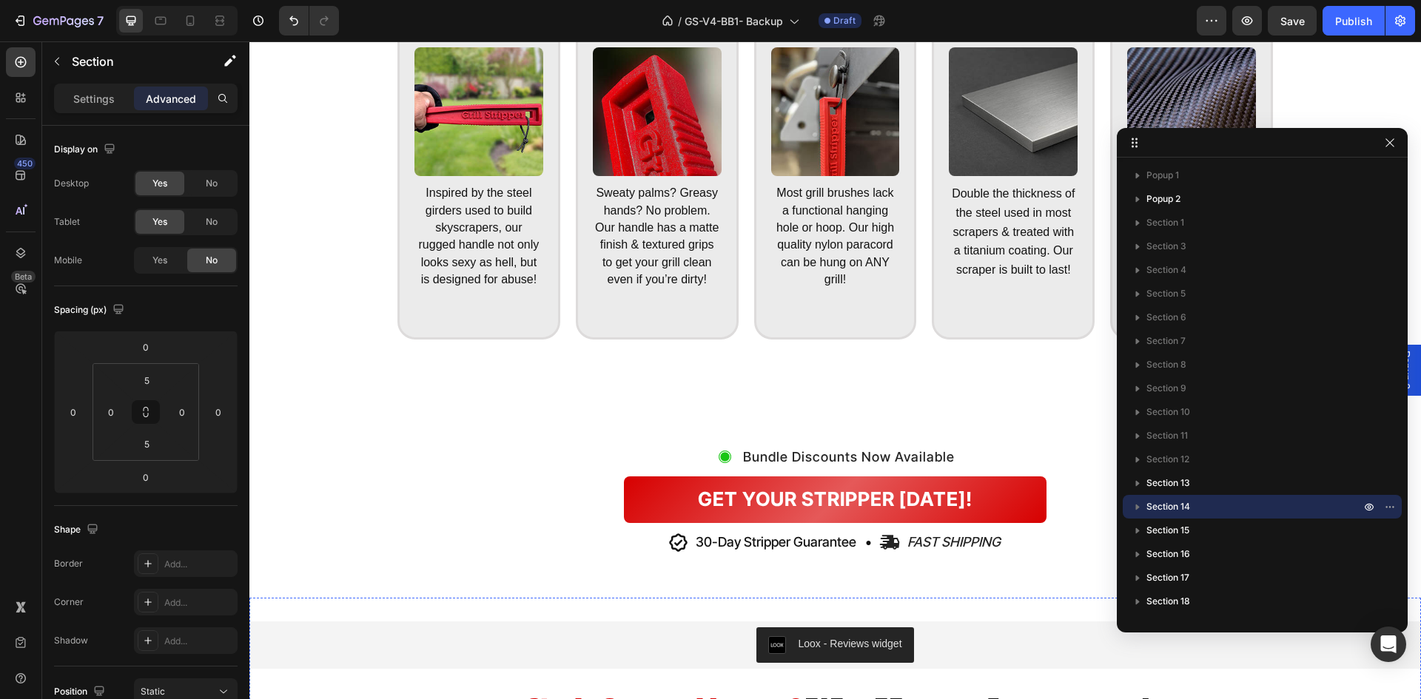
scroll to position [5549, 0]
